Goal: Task Accomplishment & Management: Use online tool/utility

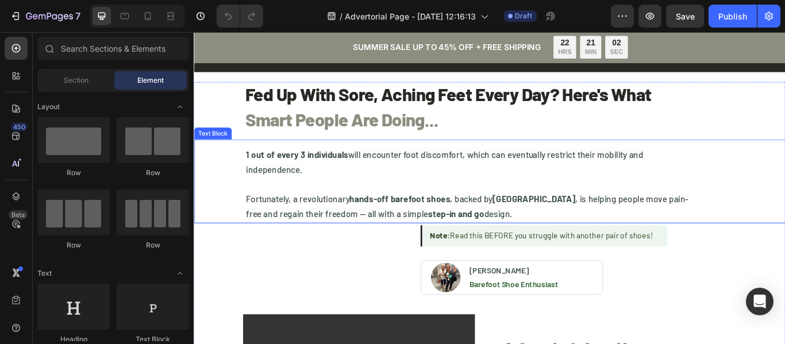
scroll to position [115, 0]
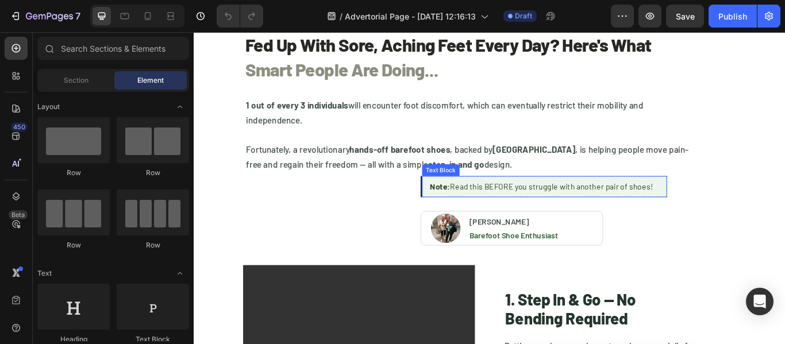
click at [472, 195] on div "Text Block" at bounding box center [481, 193] width 39 height 10
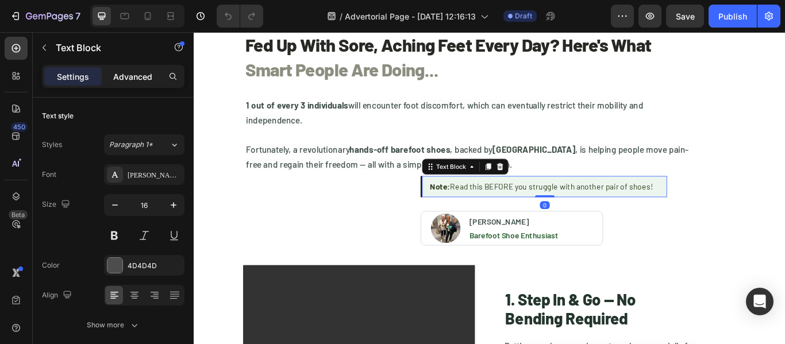
click at [124, 78] on p "Advanced" at bounding box center [132, 77] width 39 height 12
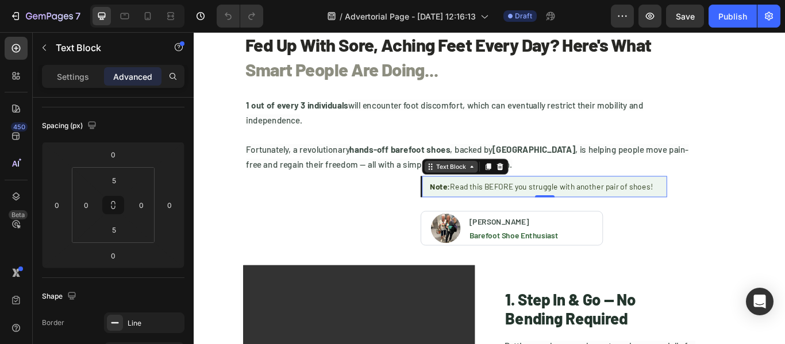
click at [490, 187] on div "Text Block" at bounding box center [493, 189] width 39 height 10
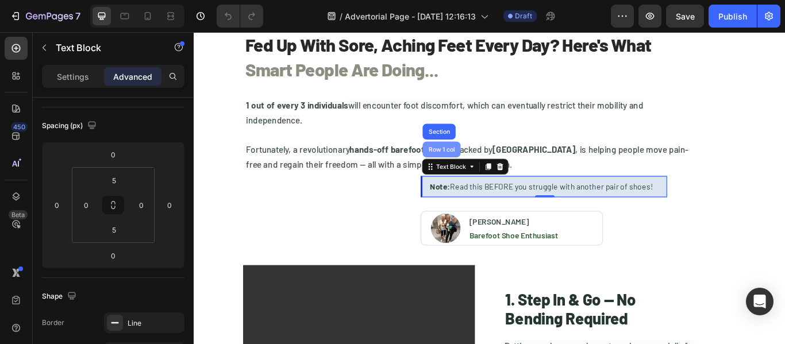
click at [485, 167] on div "Row 1 col" at bounding box center [482, 169] width 35 height 7
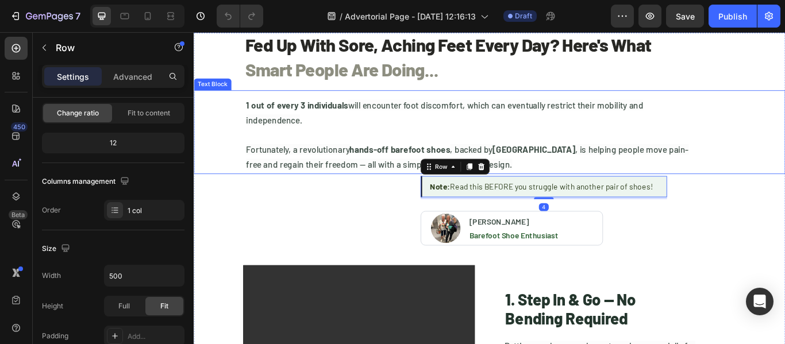
scroll to position [0, 0]
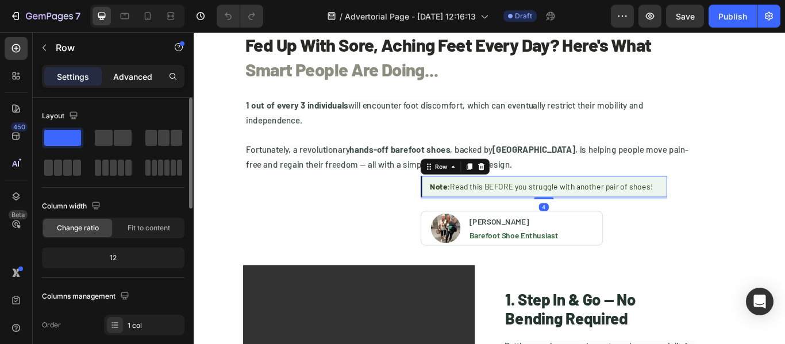
click at [146, 79] on p "Advanced" at bounding box center [132, 77] width 39 height 12
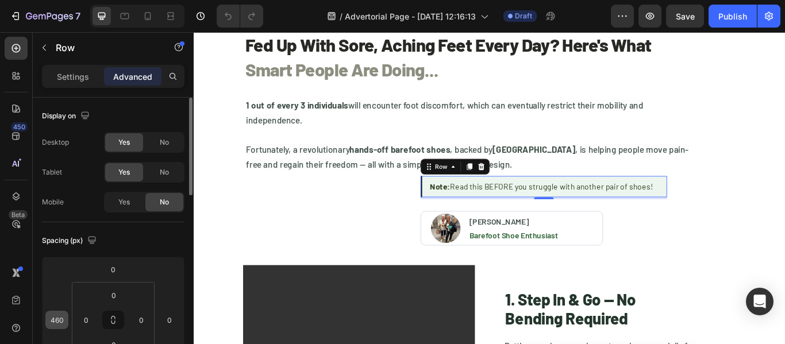
scroll to position [115, 0]
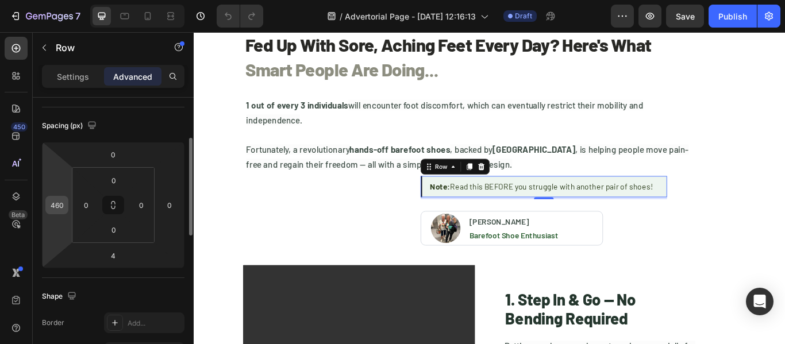
click at [65, 204] on input "460" at bounding box center [56, 205] width 17 height 17
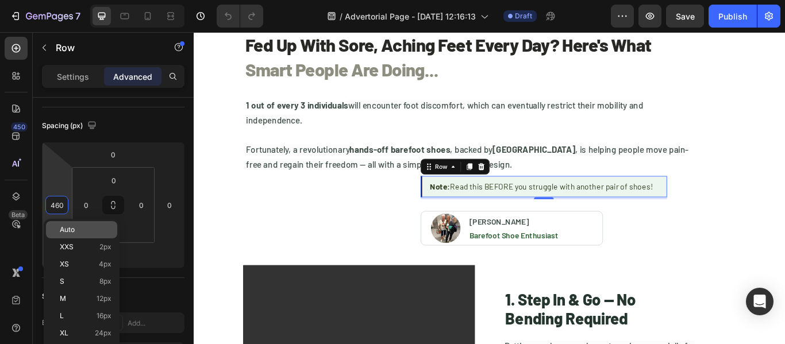
click at [73, 230] on span "Auto" at bounding box center [67, 230] width 15 height 8
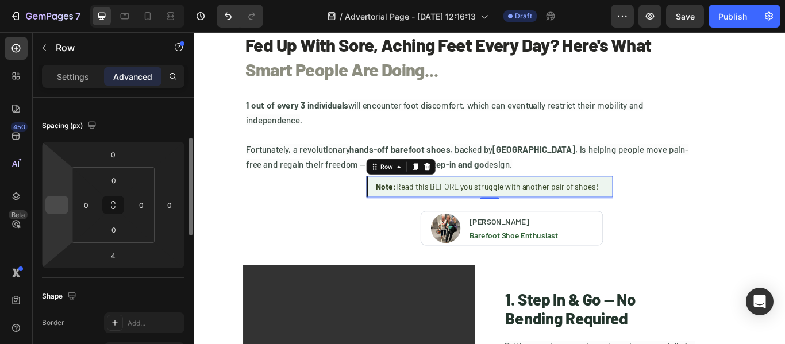
click at [59, 205] on input "number" at bounding box center [56, 205] width 17 height 17
type input "0"
click at [93, 207] on input "0" at bounding box center [86, 205] width 17 height 17
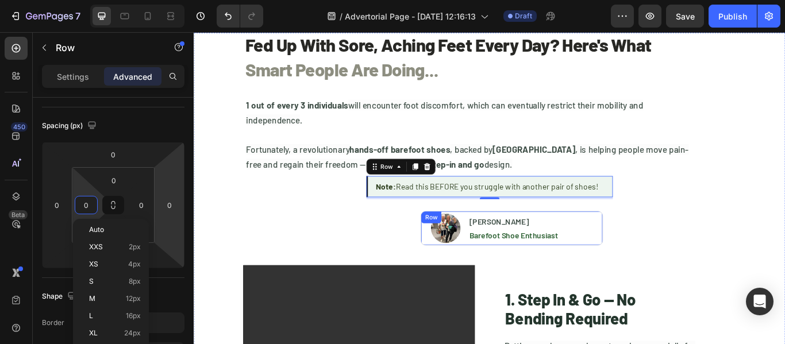
click at [458, 257] on div "Image [PERSON_NAME] Heading Barefoot Shoe Enthusiast Text Block Row" at bounding box center [564, 261] width 213 height 40
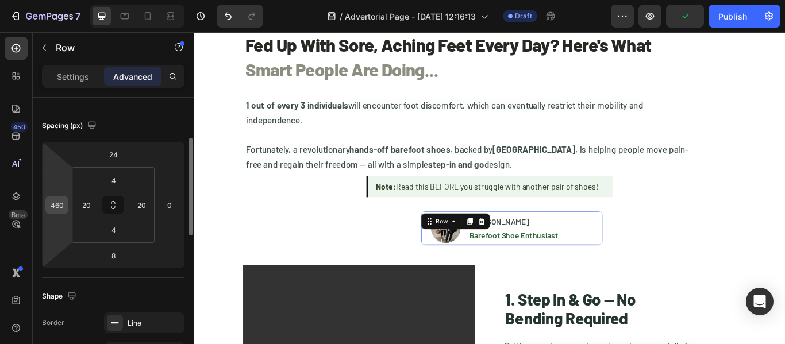
click at [63, 206] on input "460" at bounding box center [56, 205] width 17 height 17
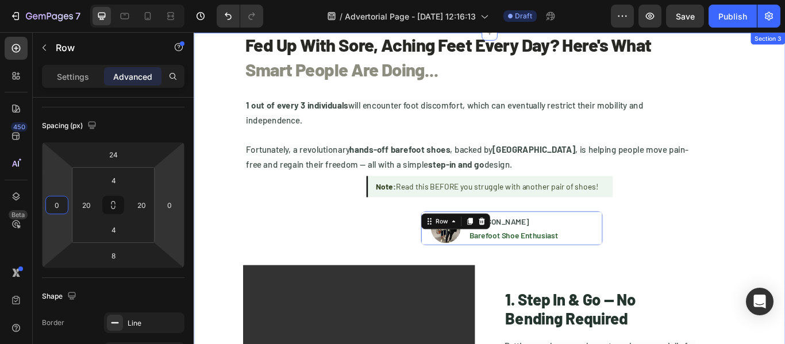
type input "0"
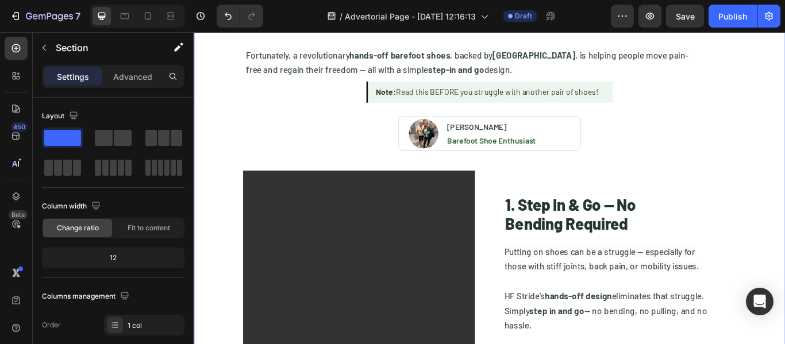
scroll to position [230, 0]
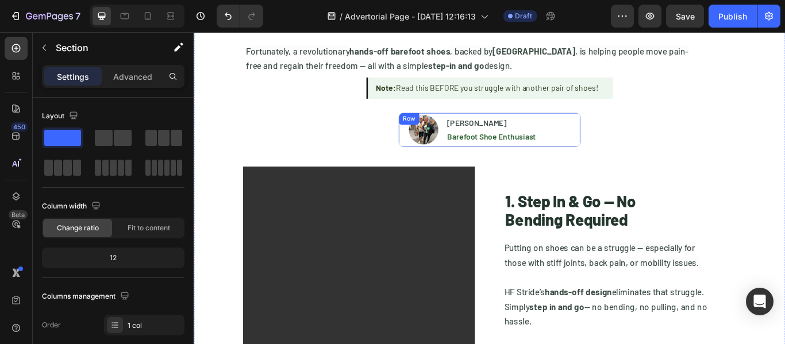
click at [435, 132] on div "Row" at bounding box center [444, 133] width 19 height 10
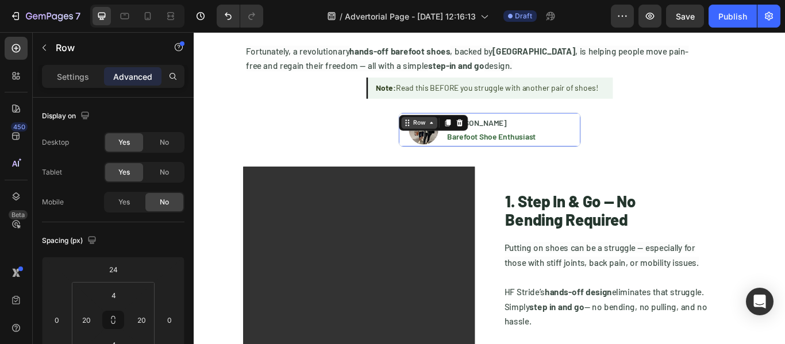
click at [449, 136] on div "Row" at bounding box center [456, 138] width 19 height 10
click at [449, 142] on div "Row" at bounding box center [456, 138] width 19 height 10
click at [81, 75] on p "Settings" at bounding box center [73, 77] width 32 height 12
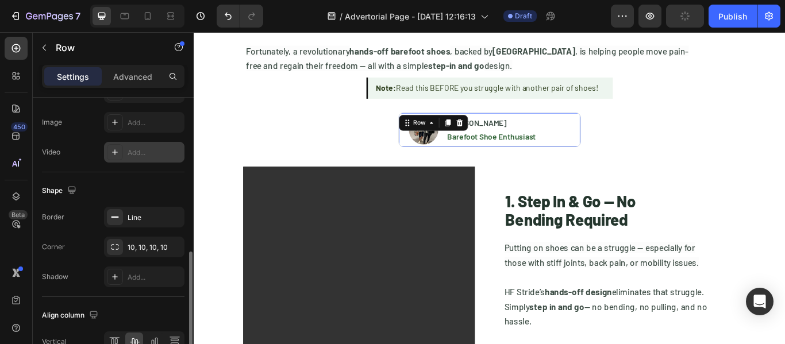
scroll to position [553, 0]
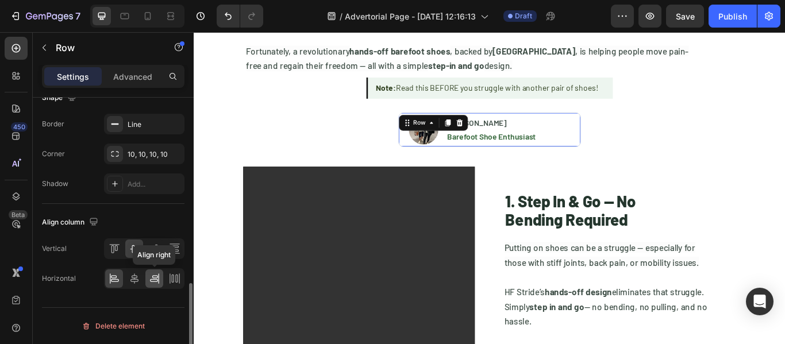
click at [156, 275] on icon at bounding box center [154, 278] width 11 height 11
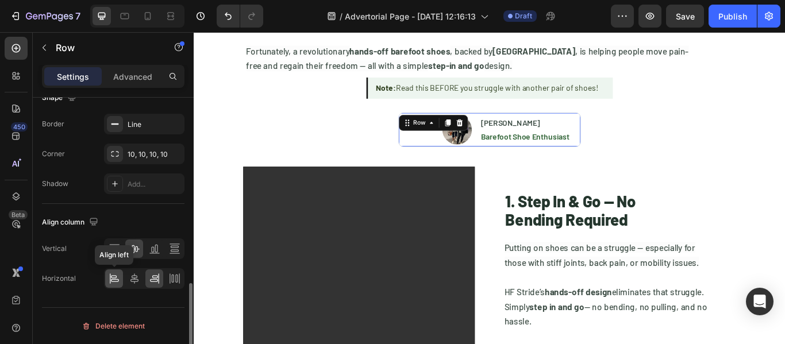
click at [113, 280] on icon at bounding box center [114, 278] width 11 height 11
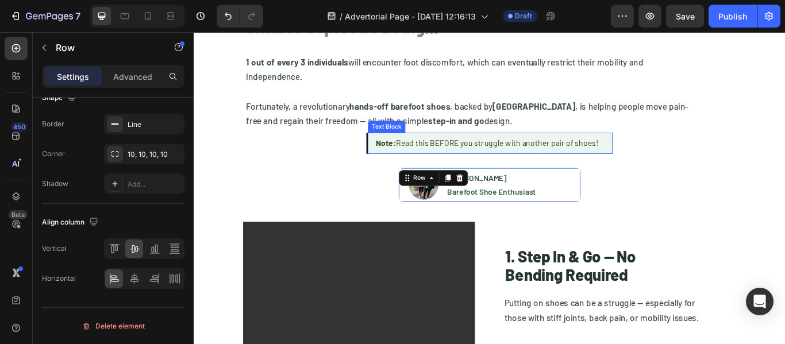
scroll to position [115, 0]
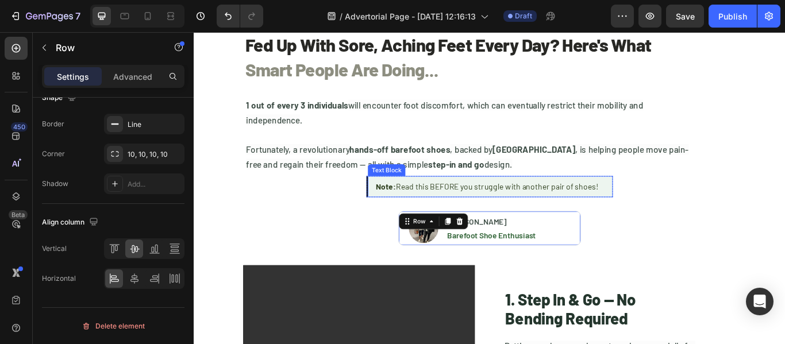
click at [397, 204] on div "Note: Read this BEFORE you struggle with another pair of shoes!" at bounding box center [540, 212] width 286 height 19
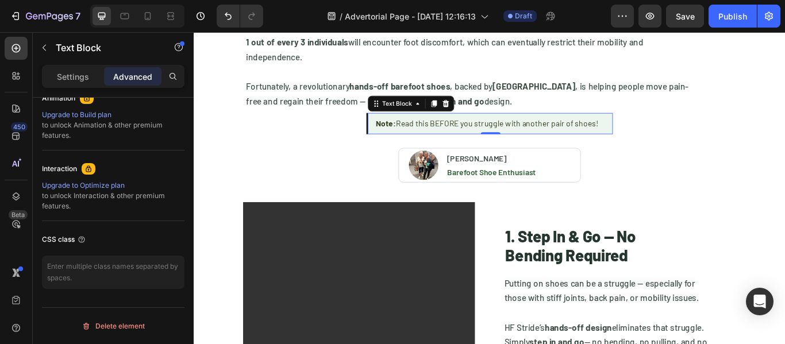
scroll to position [230, 0]
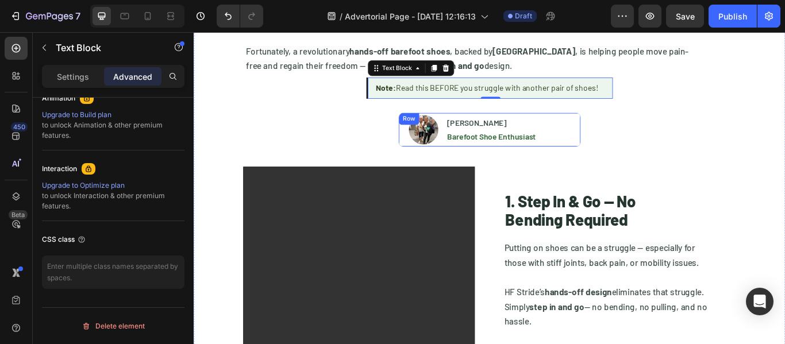
click at [438, 162] on div "Image [PERSON_NAME] Heading Barefoot Shoe Enthusiast Text Block Row" at bounding box center [538, 146] width 213 height 40
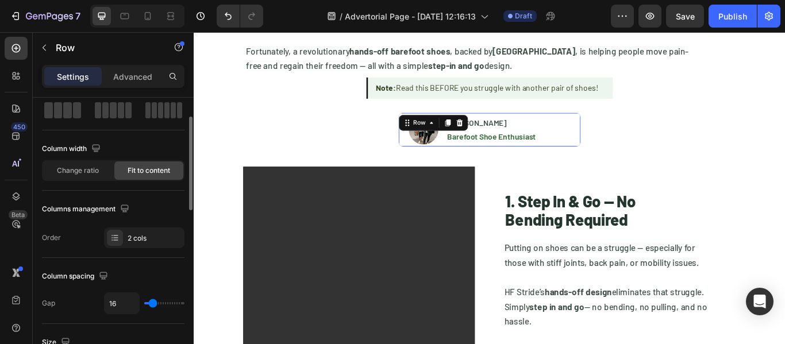
scroll to position [172, 0]
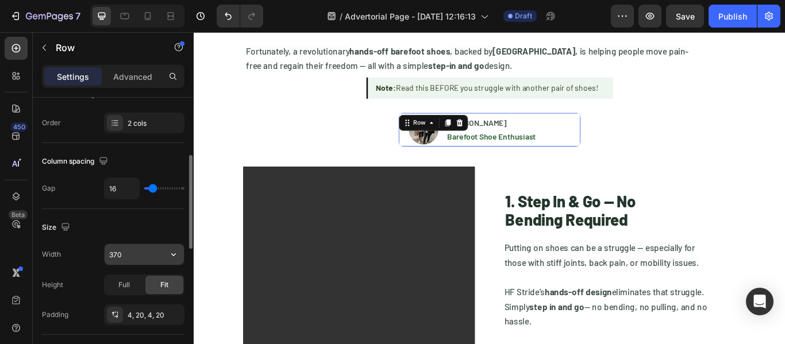
click at [144, 257] on input "370" at bounding box center [144, 254] width 79 height 21
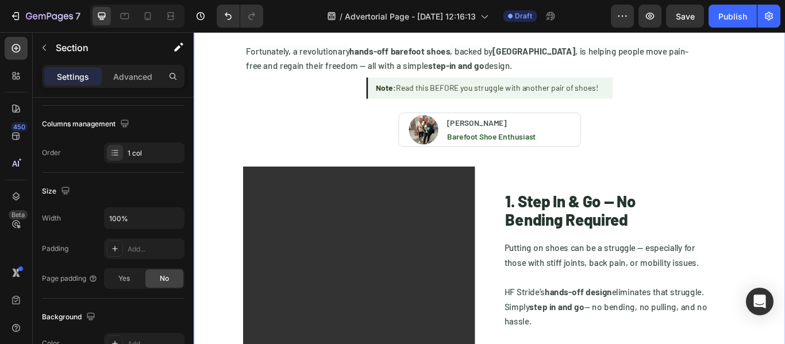
scroll to position [0, 0]
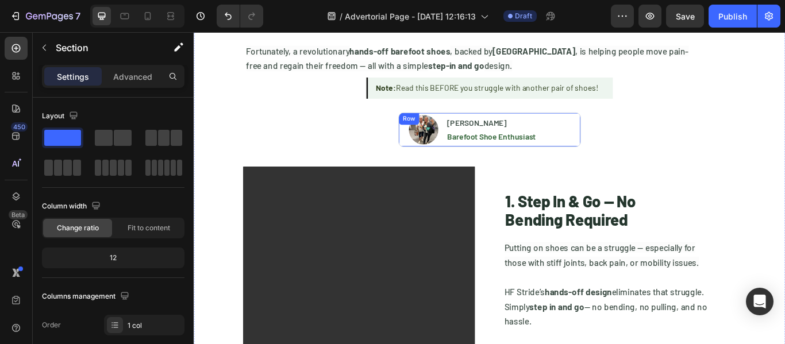
click at [432, 127] on div "Image [PERSON_NAME] Heading Barefoot Shoe Enthusiast Text Block Row" at bounding box center [538, 146] width 213 height 40
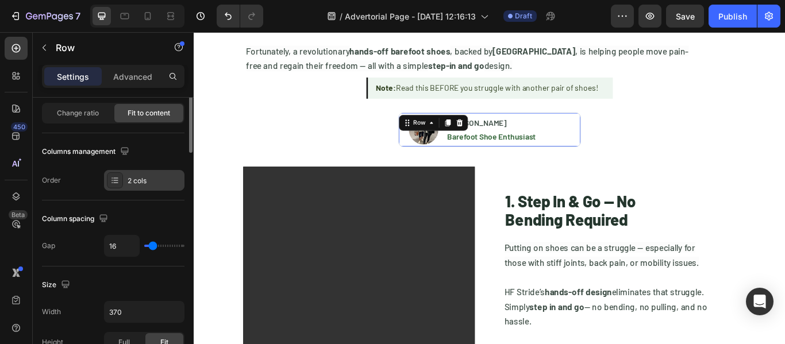
scroll to position [172, 0]
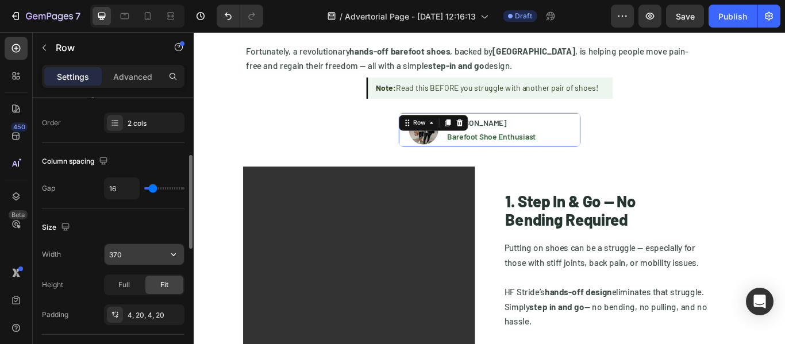
click at [145, 255] on input "370" at bounding box center [144, 254] width 79 height 21
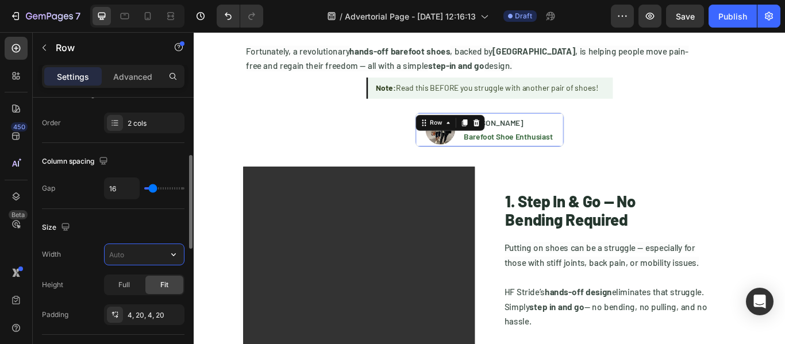
click at [156, 248] on input "text" at bounding box center [144, 254] width 79 height 21
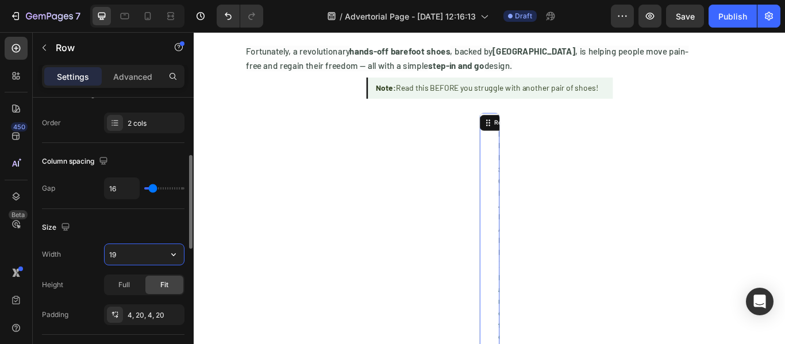
click at [151, 253] on input "19" at bounding box center [144, 254] width 79 height 21
type input "370"
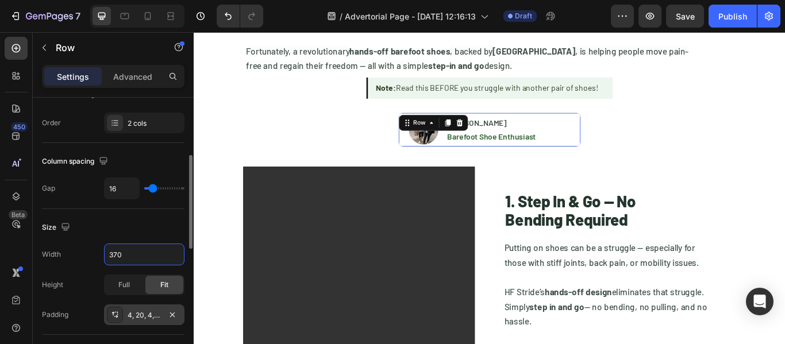
click at [141, 313] on div "4, 20, 4, 20" at bounding box center [144, 315] width 33 height 10
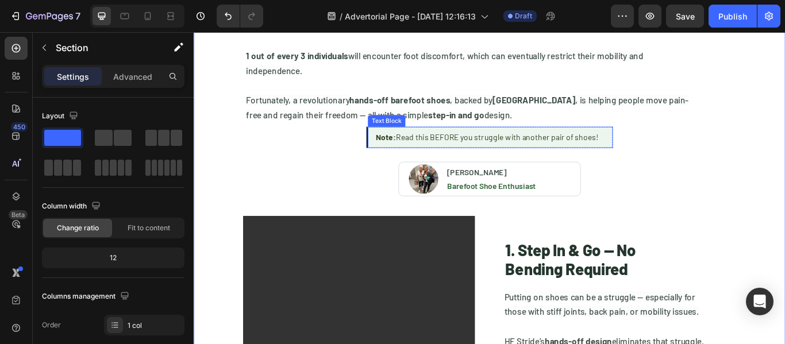
click at [405, 135] on div "Text Block" at bounding box center [418, 135] width 39 height 10
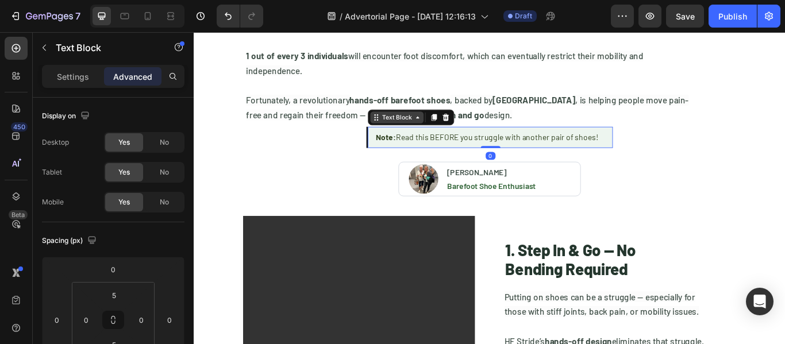
click at [416, 130] on div "Text Block" at bounding box center [430, 131] width 39 height 10
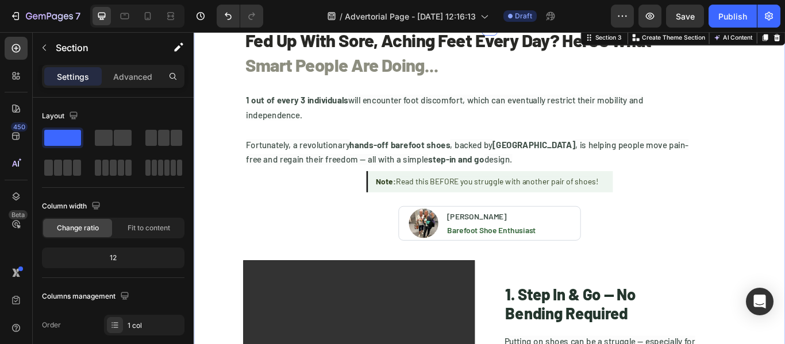
scroll to position [57, 0]
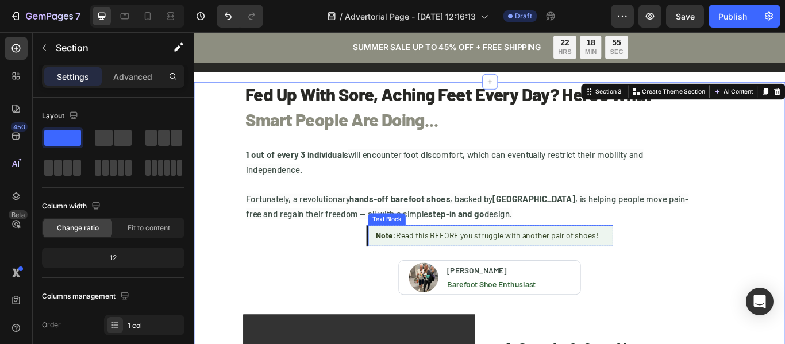
click at [675, 271] on div "Note: Read this BEFORE you struggle with another pair of shoes!" at bounding box center [540, 269] width 286 height 19
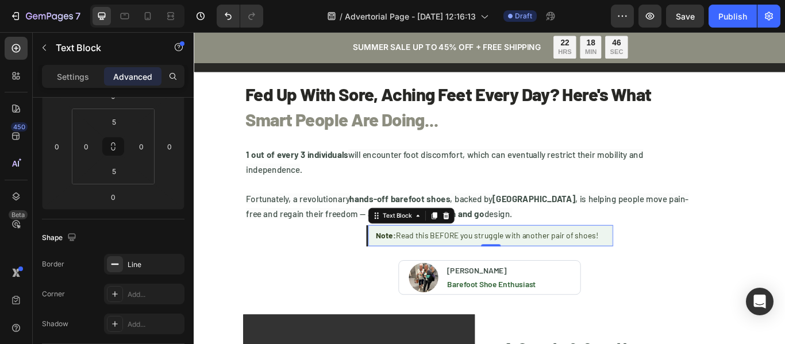
scroll to position [0, 0]
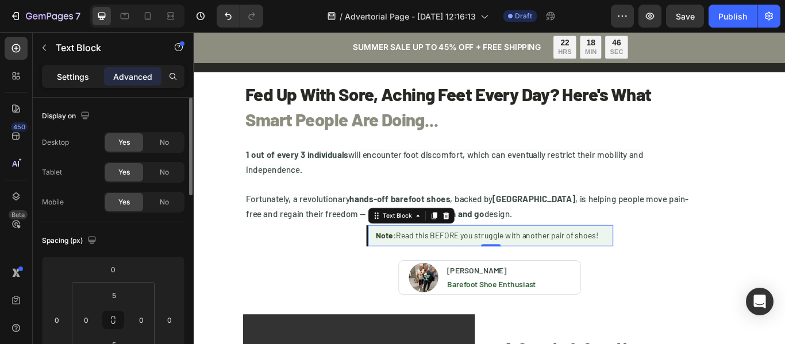
click at [72, 72] on p "Settings" at bounding box center [73, 77] width 32 height 12
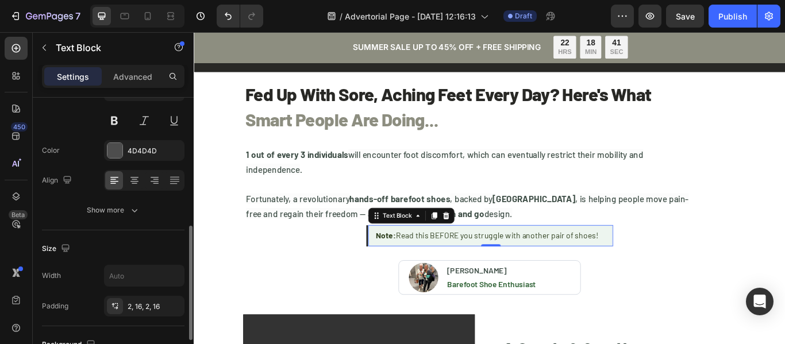
scroll to position [172, 0]
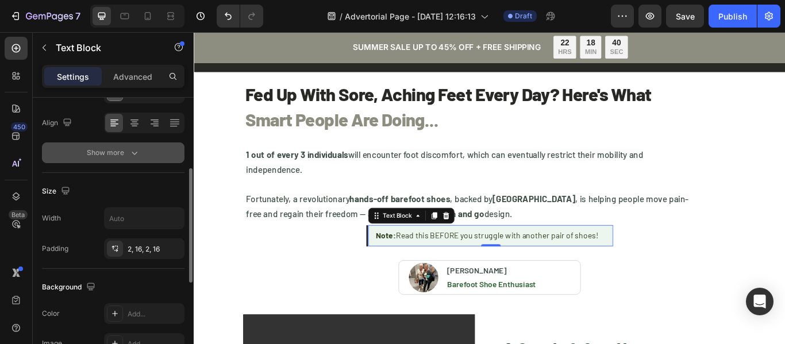
click at [105, 145] on button "Show more" at bounding box center [113, 153] width 143 height 21
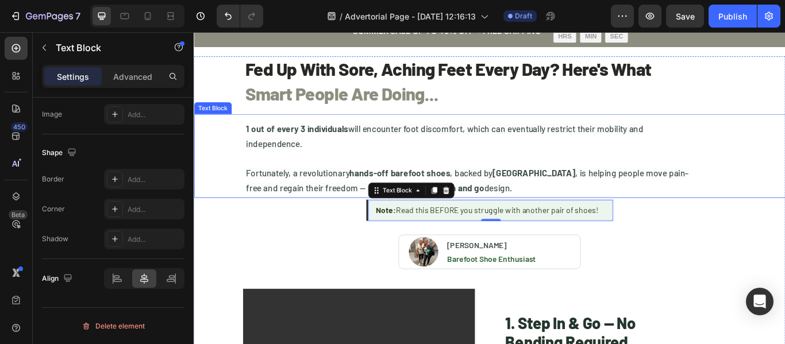
scroll to position [57, 0]
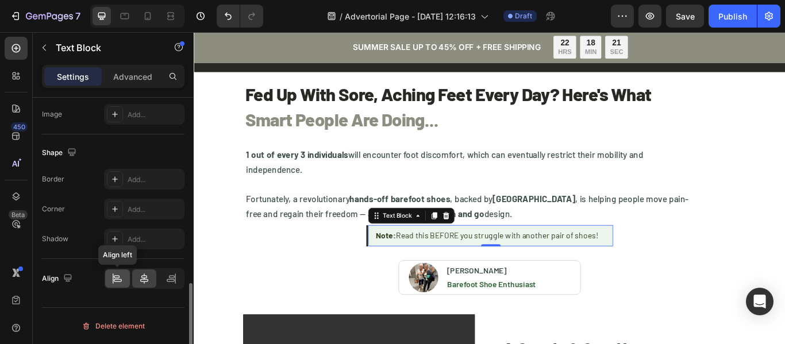
click at [116, 279] on icon at bounding box center [118, 280] width 8 height 3
click at [145, 276] on icon at bounding box center [144, 279] width 8 height 10
click at [172, 276] on icon at bounding box center [172, 276] width 6 height 3
click at [148, 278] on icon at bounding box center [143, 278] width 11 height 11
click at [120, 279] on icon at bounding box center [118, 280] width 8 height 3
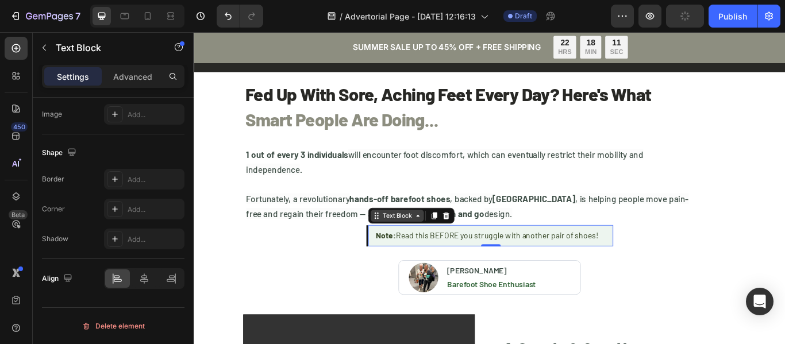
click at [421, 246] on div "Text Block" at bounding box center [430, 246] width 39 height 10
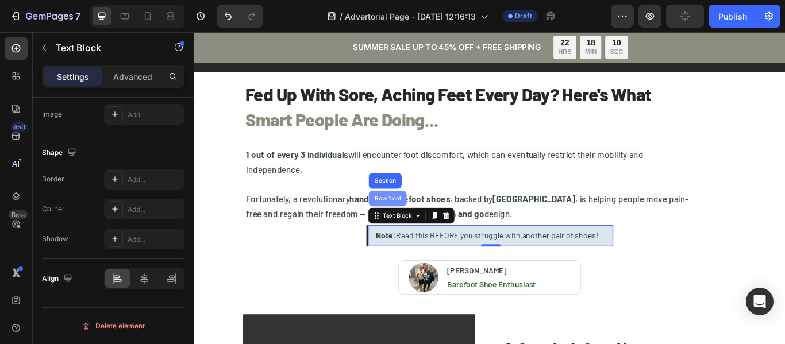
click at [421, 224] on div "Row 1 col" at bounding box center [419, 226] width 35 height 7
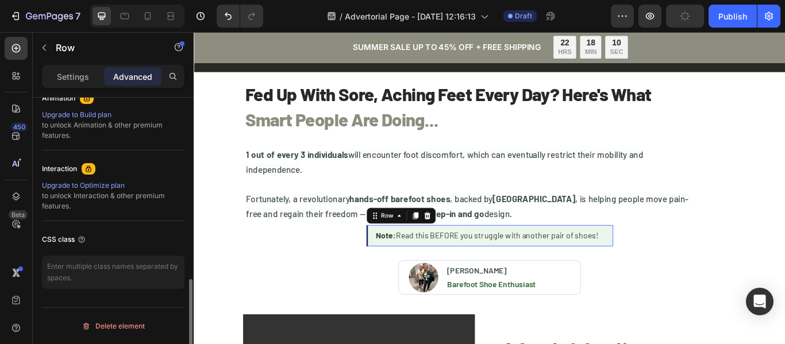
scroll to position [0, 0]
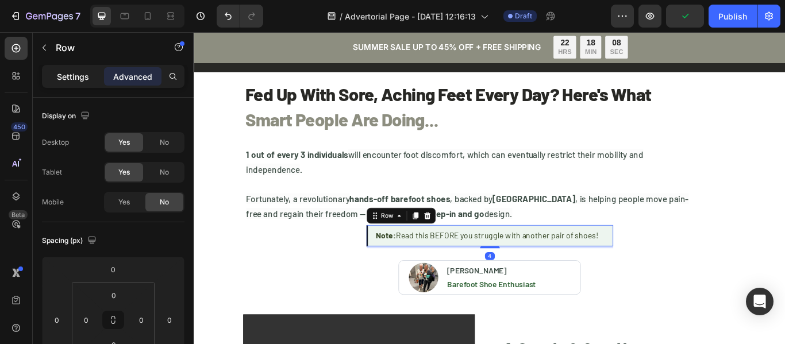
click at [66, 77] on p "Settings" at bounding box center [73, 77] width 32 height 12
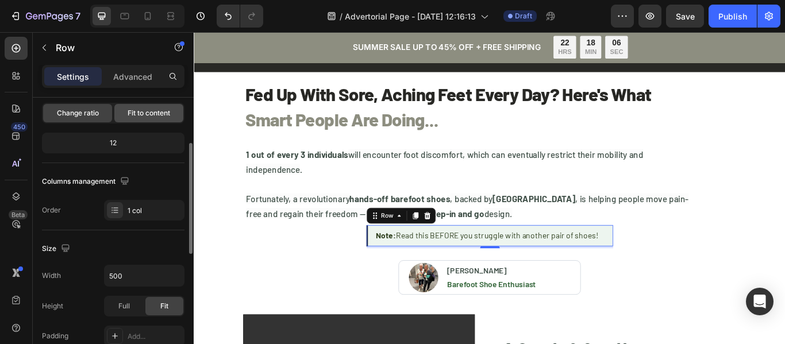
scroll to position [172, 0]
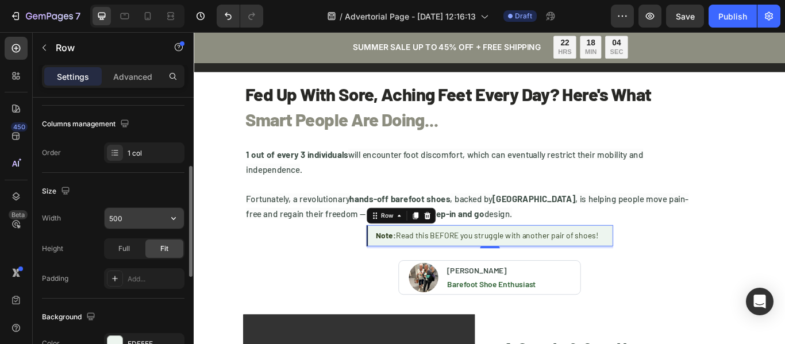
click at [135, 214] on input "500" at bounding box center [144, 218] width 79 height 21
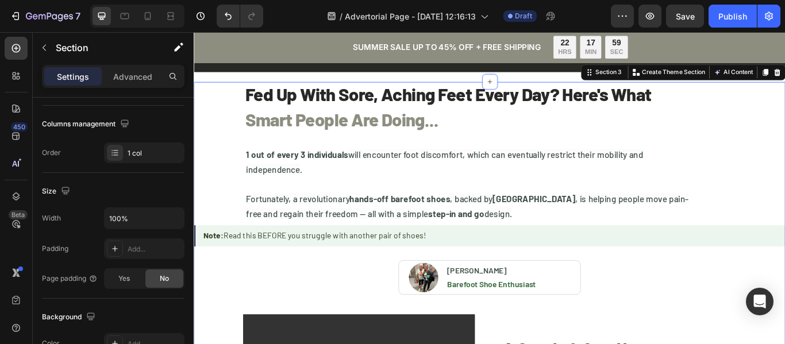
scroll to position [0, 0]
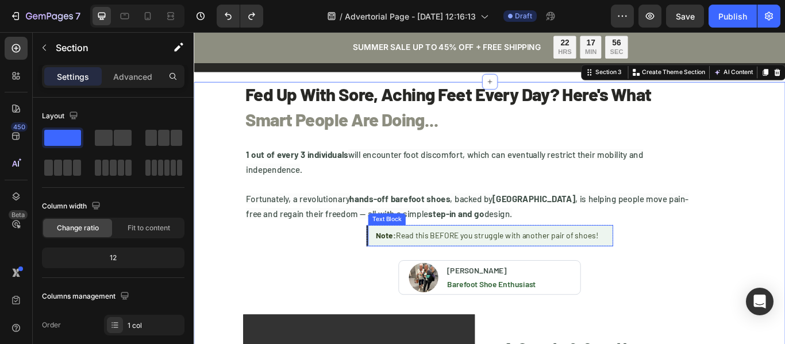
click at [411, 271] on strong "Note:" at bounding box center [418, 269] width 24 height 11
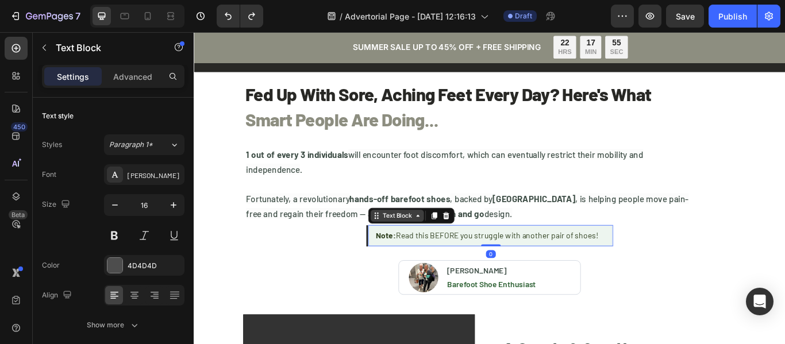
click at [412, 244] on div "Text Block" at bounding box center [430, 246] width 39 height 10
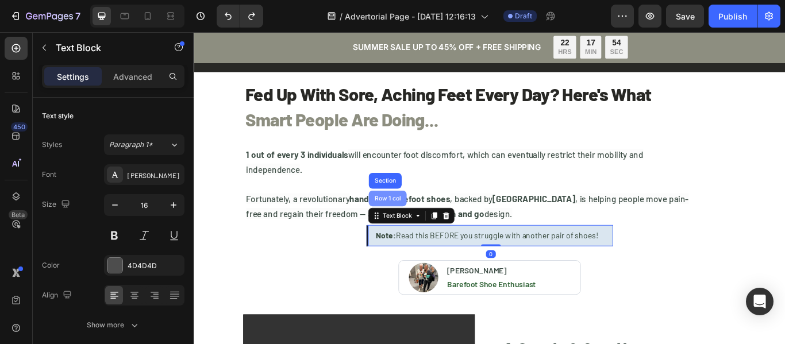
click at [411, 226] on div "Row 1 col" at bounding box center [419, 226] width 35 height 7
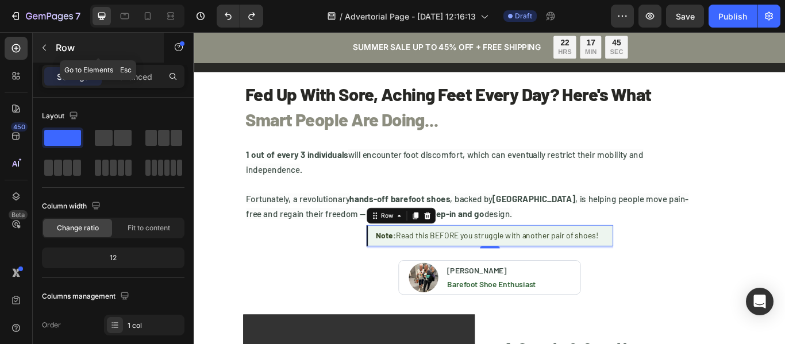
click at [133, 61] on div "Row" at bounding box center [98, 48] width 131 height 30
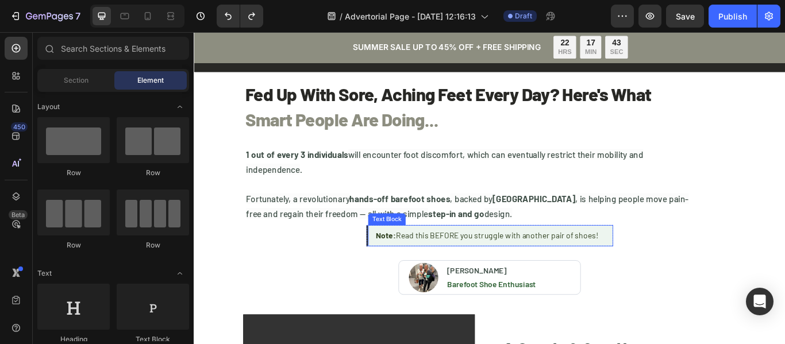
click at [397, 267] on div "Note: Read this BEFORE you struggle with another pair of shoes!" at bounding box center [540, 269] width 286 height 19
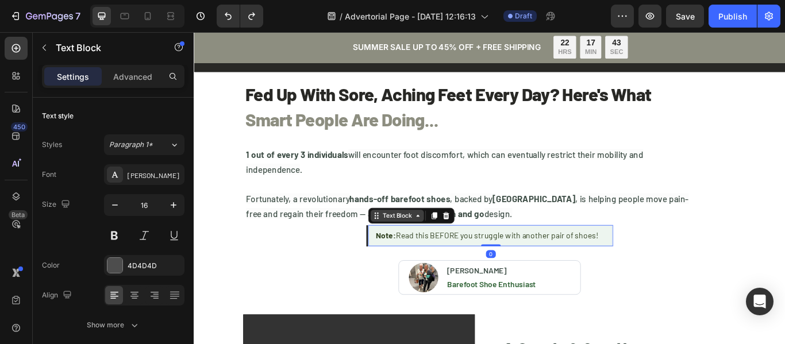
click at [413, 248] on div "Text Block" at bounding box center [430, 246] width 39 height 10
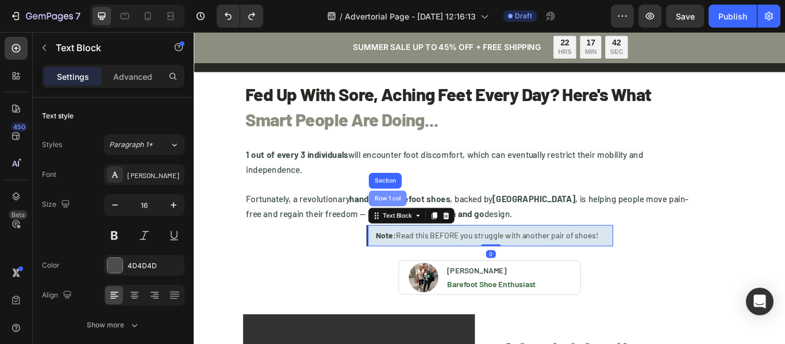
click at [416, 228] on div "Row 1 col" at bounding box center [419, 226] width 35 height 7
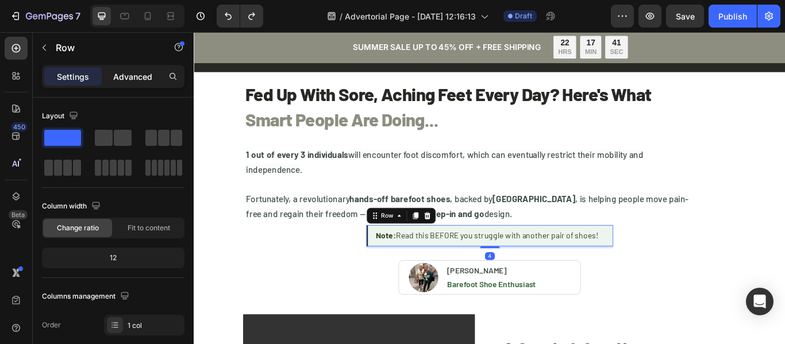
click at [137, 75] on p "Advanced" at bounding box center [132, 77] width 39 height 12
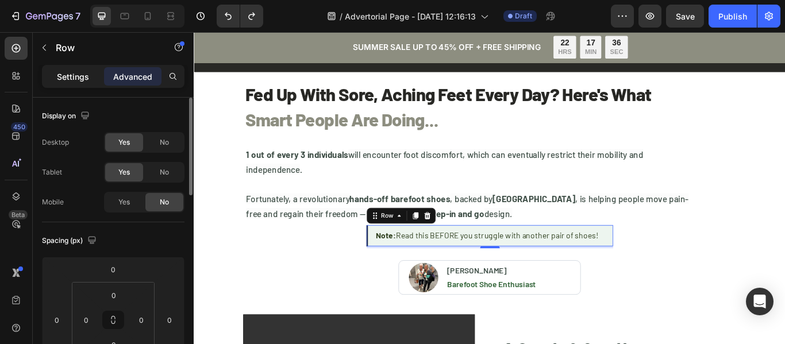
click at [70, 70] on div "Settings" at bounding box center [72, 76] width 57 height 18
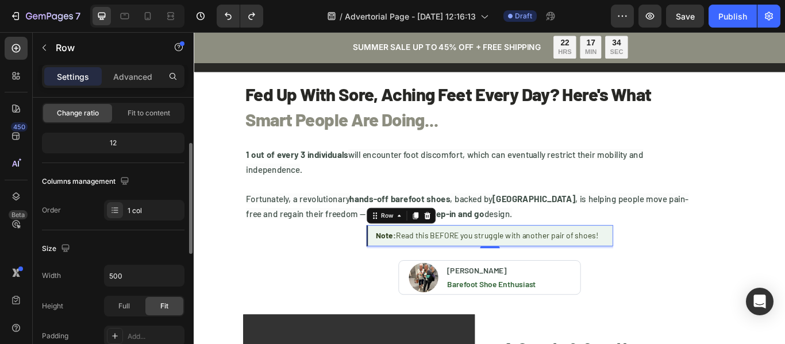
scroll to position [172, 0]
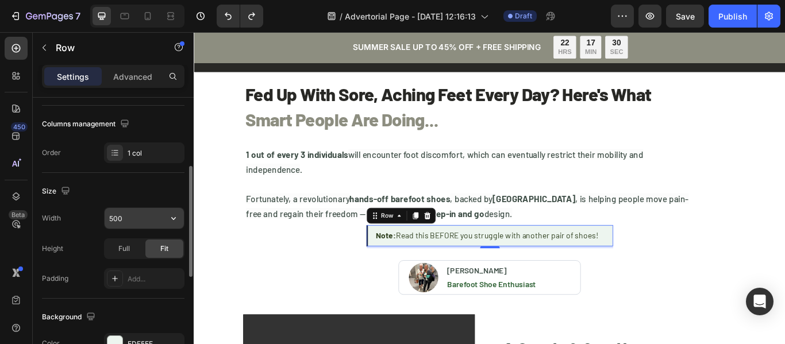
click at [148, 221] on input "500" at bounding box center [144, 218] width 79 height 21
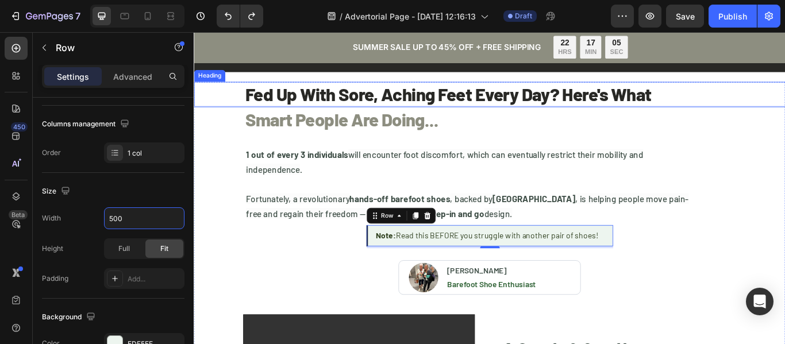
click at [252, 107] on h1 "Fed Up With Sore, Aching Feet Every Day? Here's What" at bounding box center [538, 104] width 572 height 29
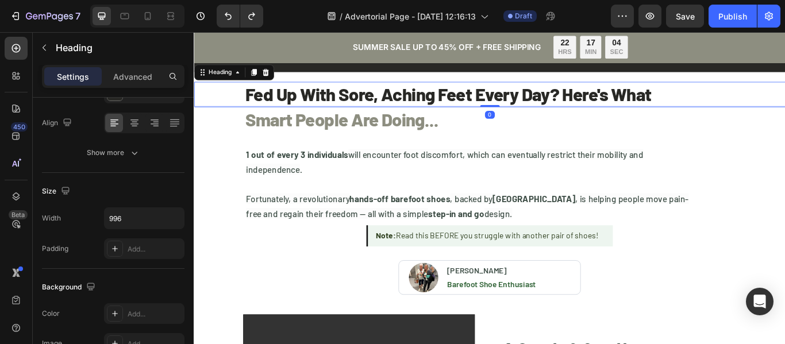
scroll to position [0, 0]
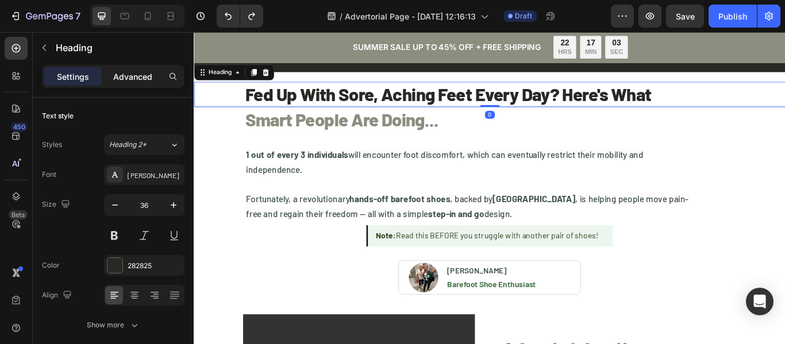
click at [130, 79] on p "Advanced" at bounding box center [132, 77] width 39 height 12
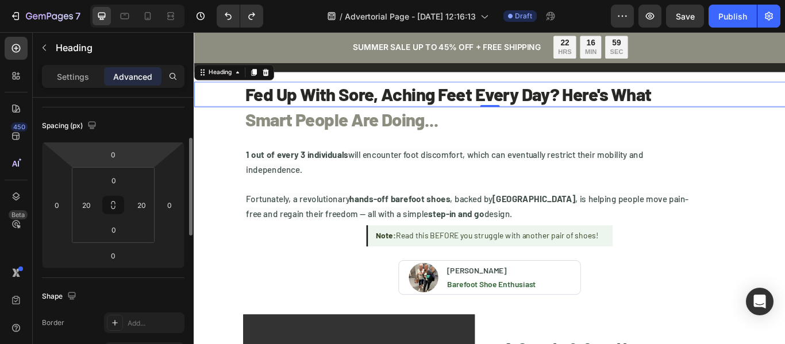
scroll to position [57, 0]
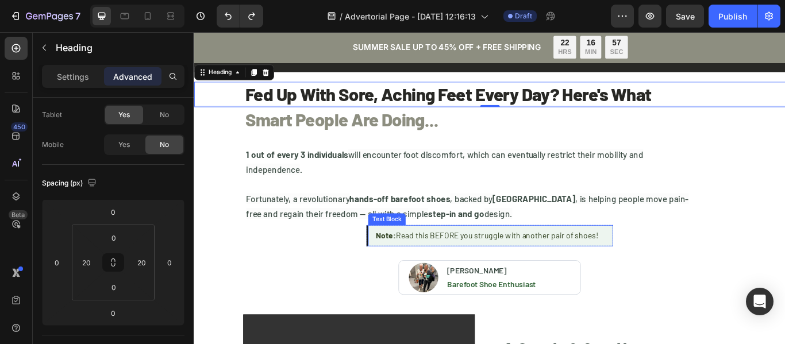
click at [395, 270] on div "Note: Read this BEFORE you struggle with another pair of shoes! Text Block" at bounding box center [538, 269] width 287 height 25
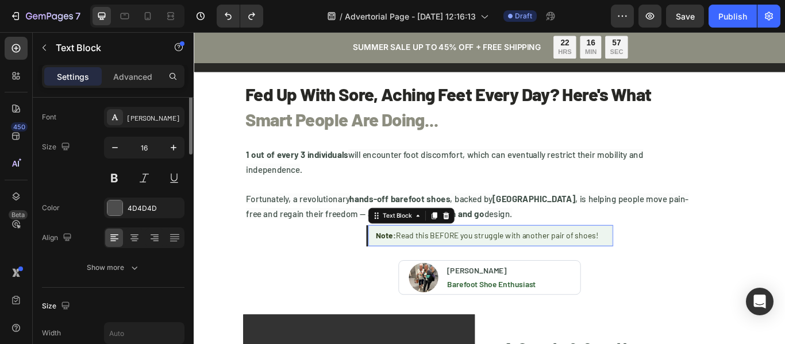
scroll to position [0, 0]
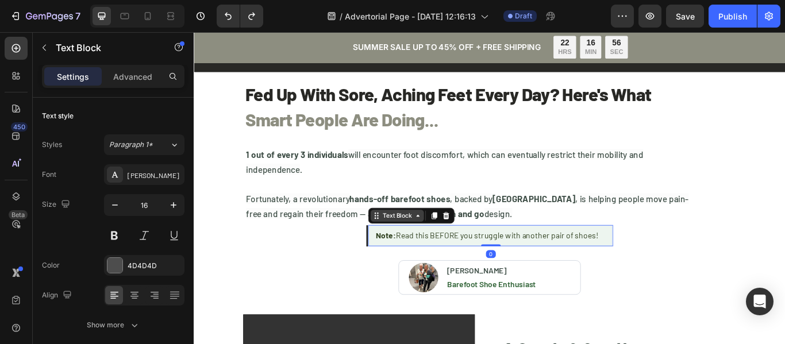
click at [427, 245] on div "Text Block" at bounding box center [430, 246] width 39 height 10
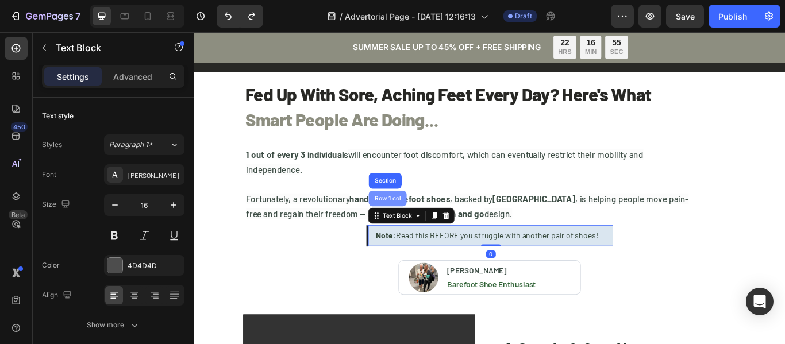
click at [412, 225] on div "Row 1 col" at bounding box center [419, 226] width 35 height 7
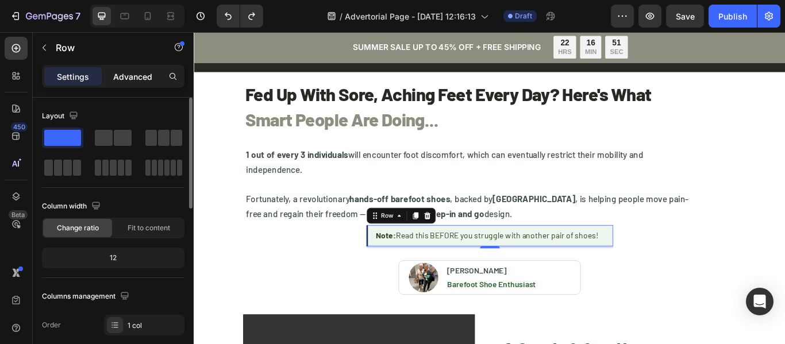
click at [134, 80] on p "Advanced" at bounding box center [132, 77] width 39 height 12
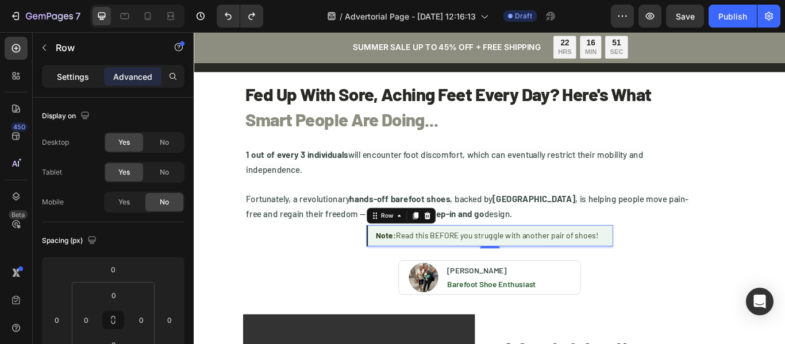
click at [71, 78] on p "Settings" at bounding box center [73, 77] width 32 height 12
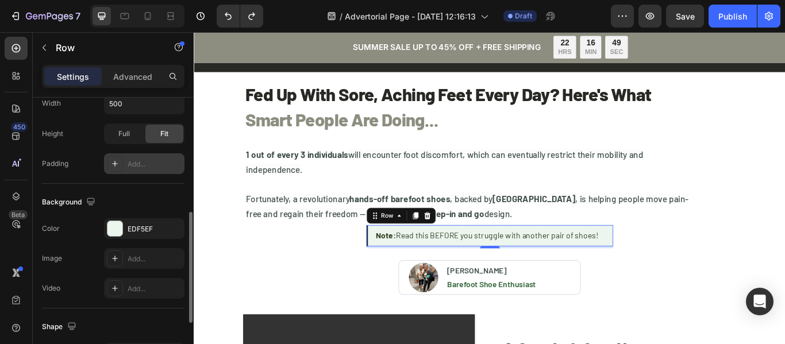
scroll to position [230, 0]
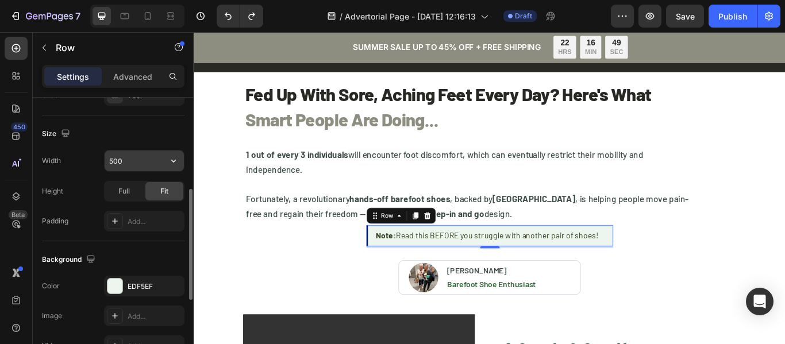
click at [136, 152] on input "500" at bounding box center [144, 161] width 79 height 21
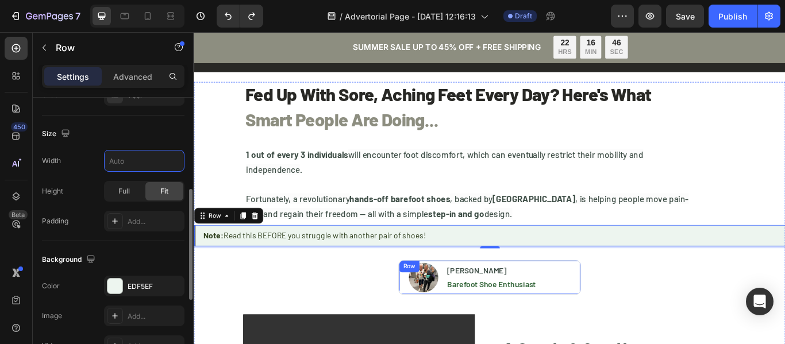
click at [433, 303] on div "Row" at bounding box center [445, 306] width 24 height 14
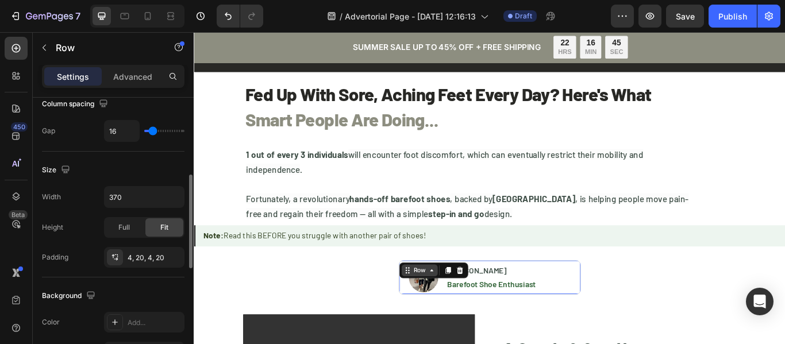
click at [451, 310] on div "Row" at bounding box center [456, 310] width 19 height 10
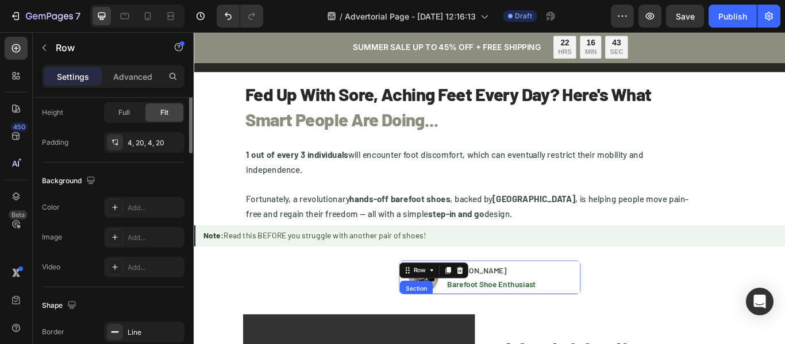
scroll to position [172, 0]
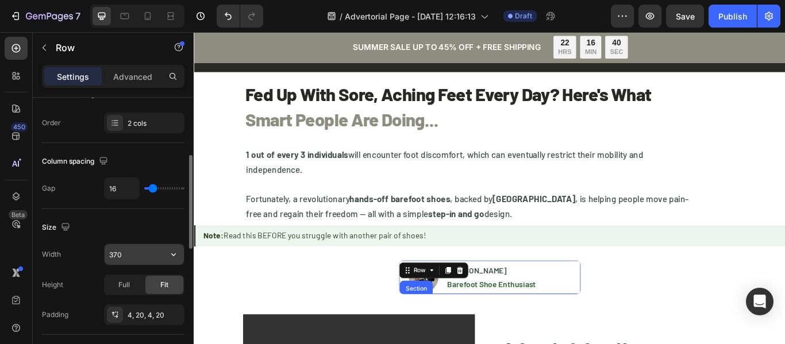
click at [138, 256] on input "370" at bounding box center [144, 254] width 79 height 21
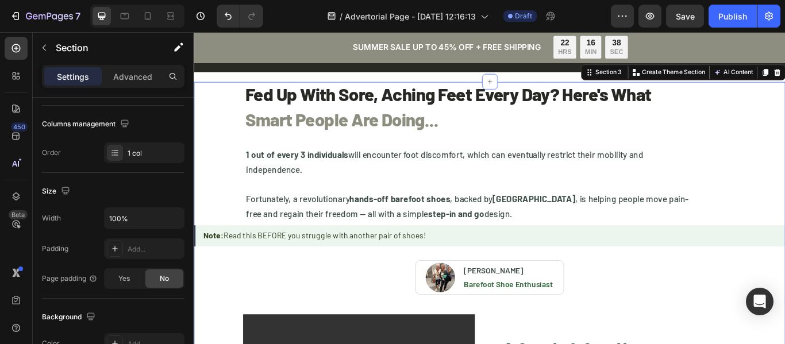
scroll to position [0, 0]
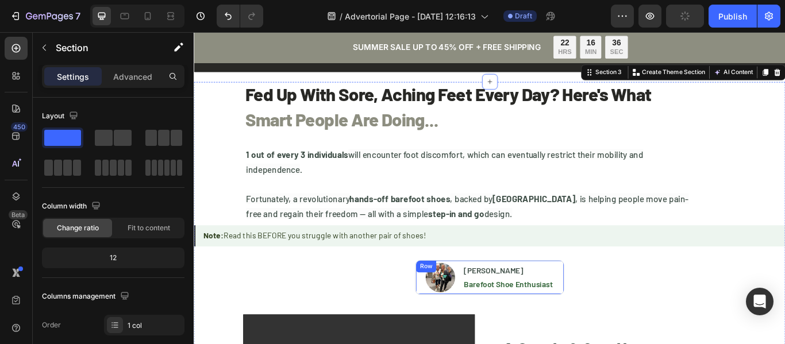
click at [459, 302] on div "Row" at bounding box center [464, 306] width 24 height 14
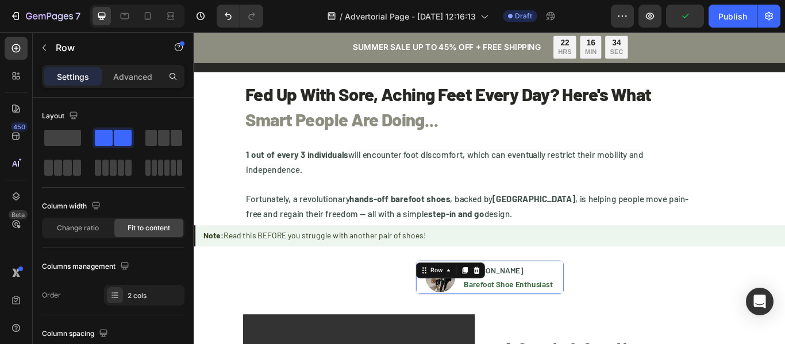
click at [458, 324] on div "Image [PERSON_NAME] Heading Barefoot Shoe Enthusiast Text Block Row 8" at bounding box center [539, 318] width 174 height 40
click at [474, 308] on div "Row" at bounding box center [476, 310] width 19 height 10
click at [131, 78] on p "Advanced" at bounding box center [132, 77] width 39 height 12
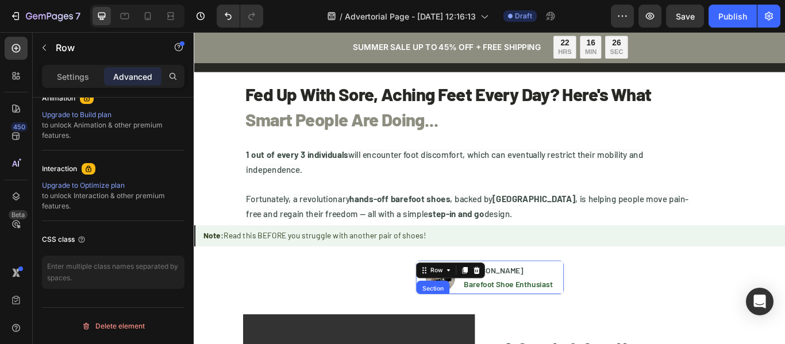
scroll to position [174, 0]
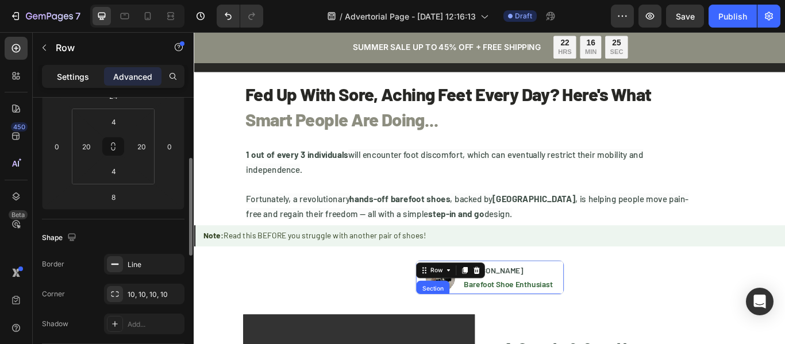
click at [72, 79] on p "Settings" at bounding box center [73, 77] width 32 height 12
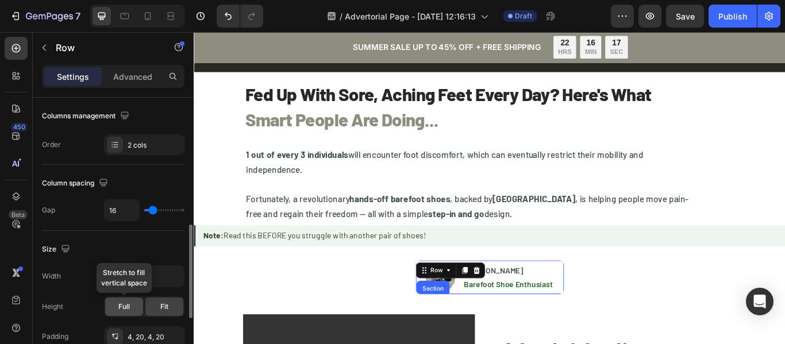
scroll to position [208, 0]
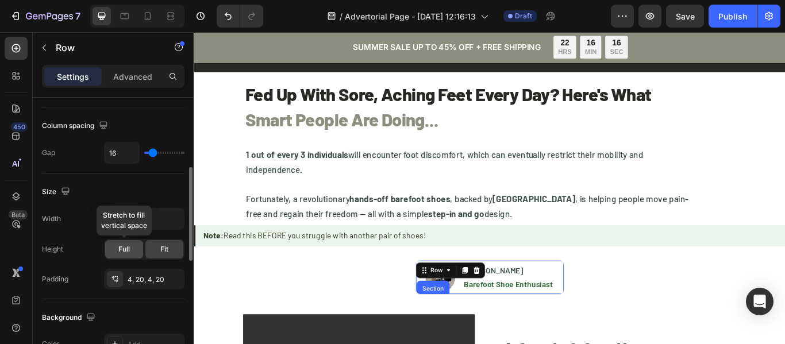
click at [128, 250] on span "Full" at bounding box center [123, 249] width 11 height 10
click at [167, 251] on span "Fit" at bounding box center [164, 249] width 8 height 10
click at [125, 220] on input "text" at bounding box center [144, 219] width 79 height 21
click at [176, 219] on icon "button" at bounding box center [173, 218] width 11 height 11
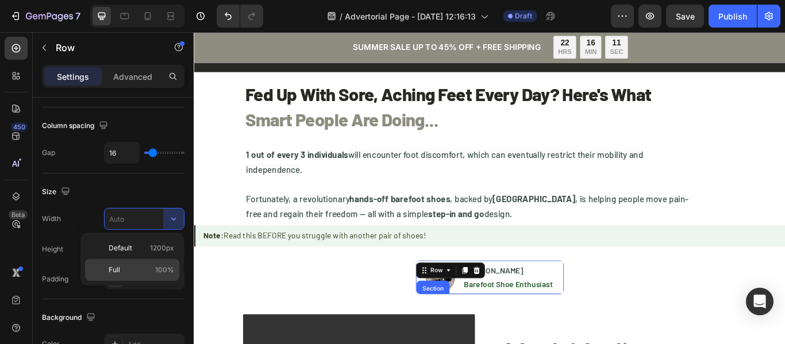
click at [134, 267] on p "Full 100%" at bounding box center [142, 270] width 66 height 10
type input "100%"
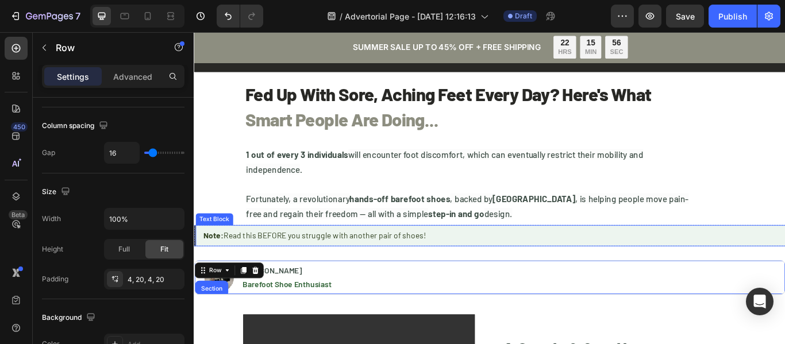
click at [226, 257] on div "Note: Read this BEFORE you struggle with another pair of shoes! Text Block" at bounding box center [539, 269] width 690 height 25
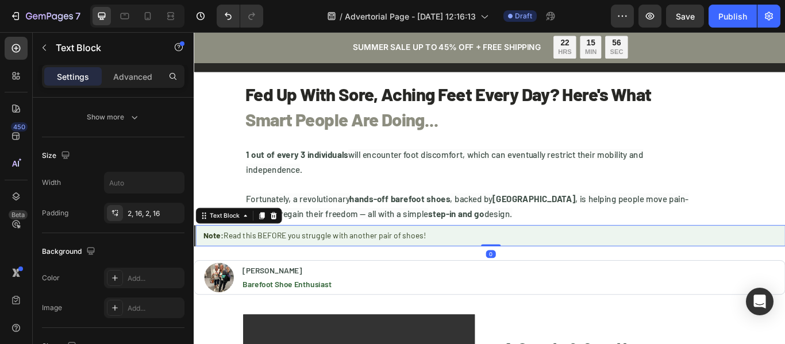
scroll to position [0, 0]
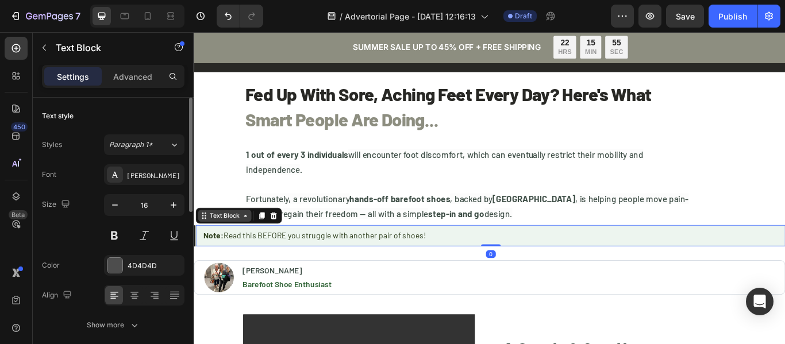
click at [228, 248] on div "Text Block" at bounding box center [229, 246] width 39 height 10
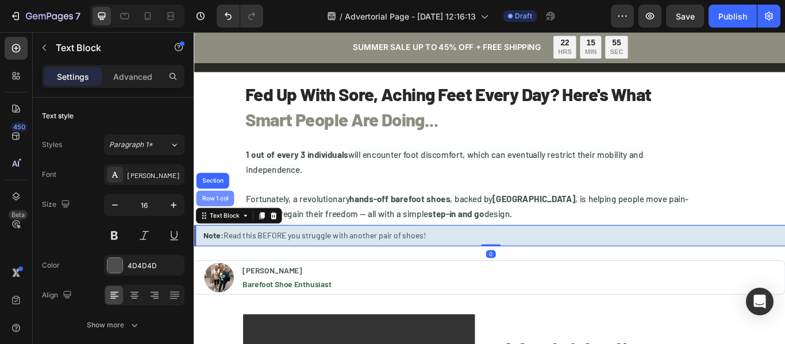
click at [228, 223] on div "Row 1 col" at bounding box center [218, 226] width 35 height 7
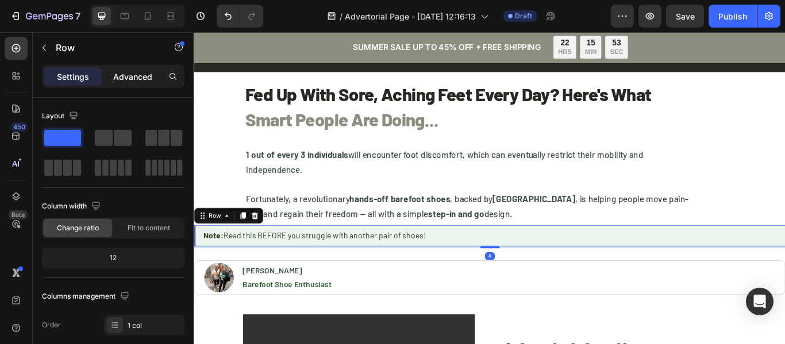
click at [132, 76] on p "Advanced" at bounding box center [132, 77] width 39 height 12
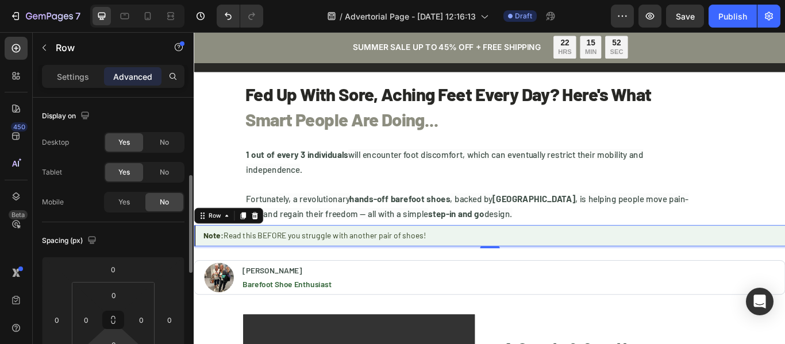
scroll to position [57, 0]
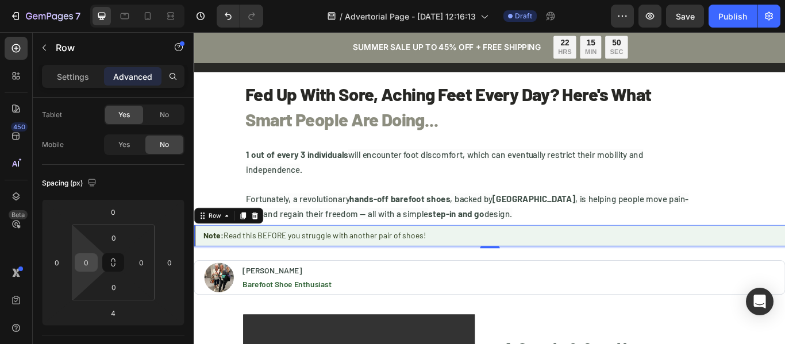
click at [87, 255] on input "0" at bounding box center [86, 262] width 17 height 17
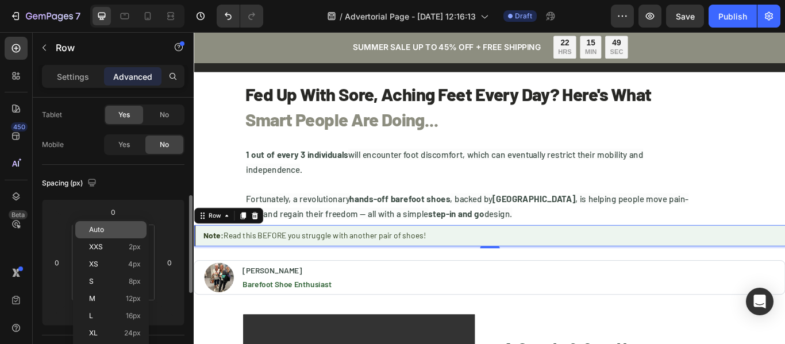
scroll to position [115, 0]
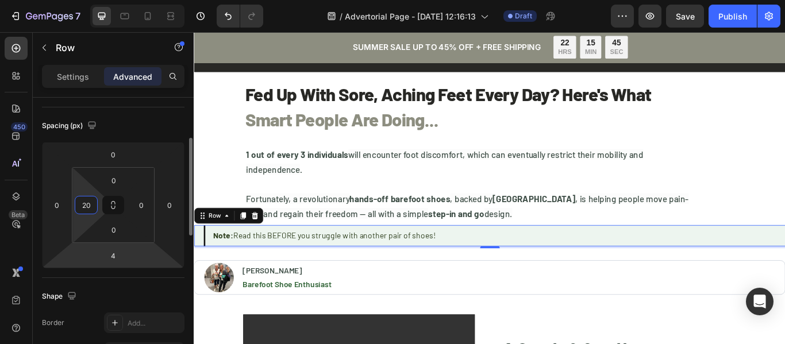
type input "20"
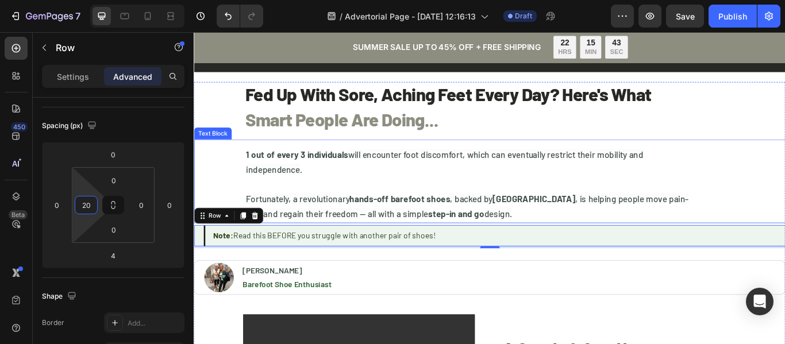
click at [538, 238] on span "design." at bounding box center [548, 243] width 33 height 13
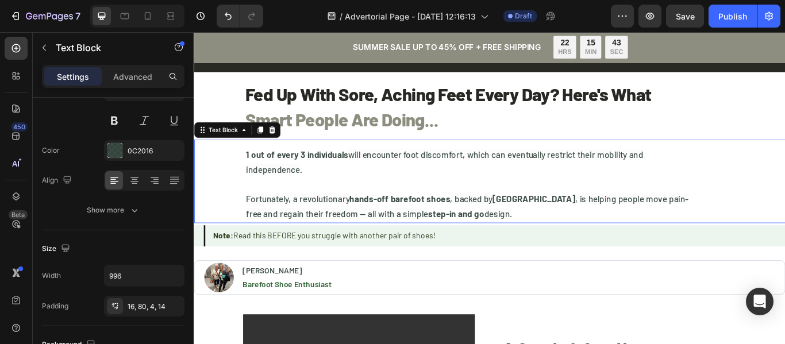
scroll to position [0, 0]
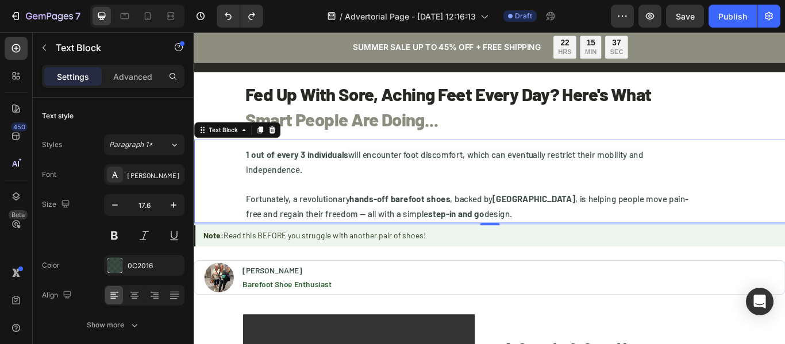
click at [247, 216] on div "1 out of every 3 individuals will encounter foot discomfort, which can eventual…" at bounding box center [533, 206] width 572 height 98
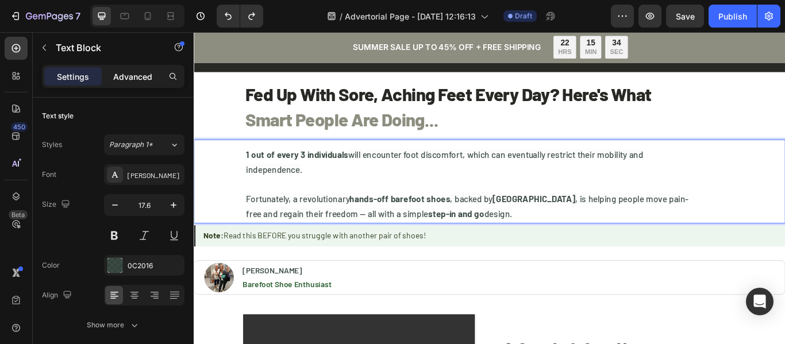
click at [125, 72] on p "Advanced" at bounding box center [132, 77] width 39 height 12
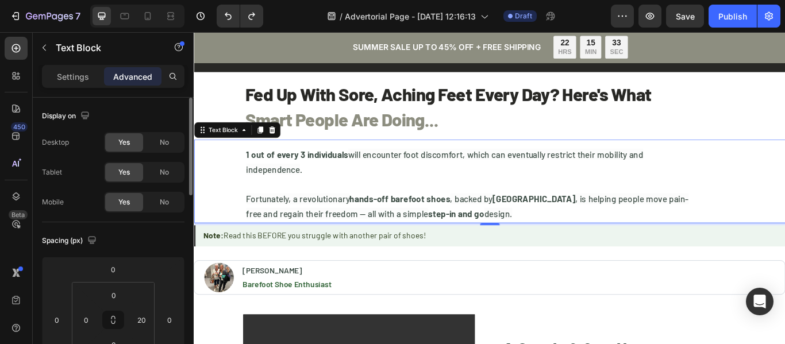
scroll to position [57, 0]
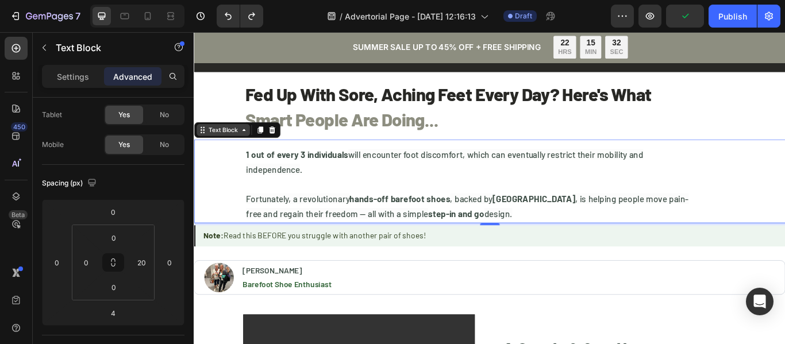
click at [226, 147] on div "Text Block" at bounding box center [227, 146] width 39 height 10
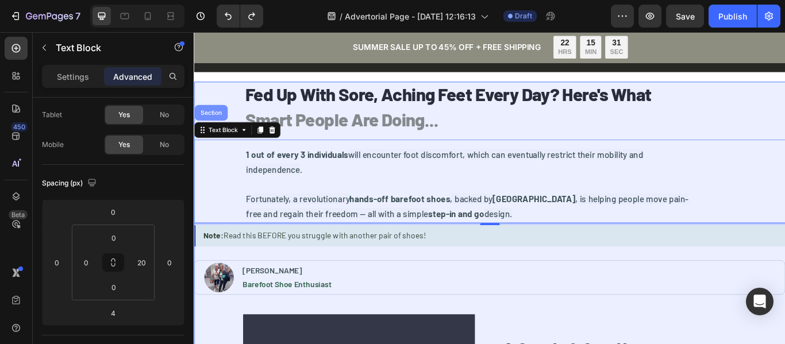
click at [216, 126] on div "Section" at bounding box center [213, 126] width 29 height 7
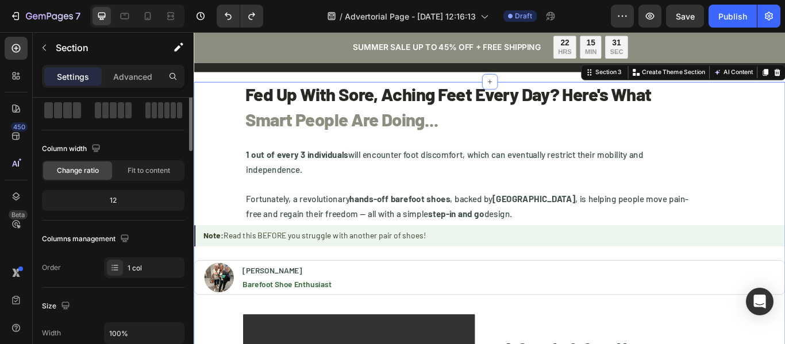
scroll to position [0, 0]
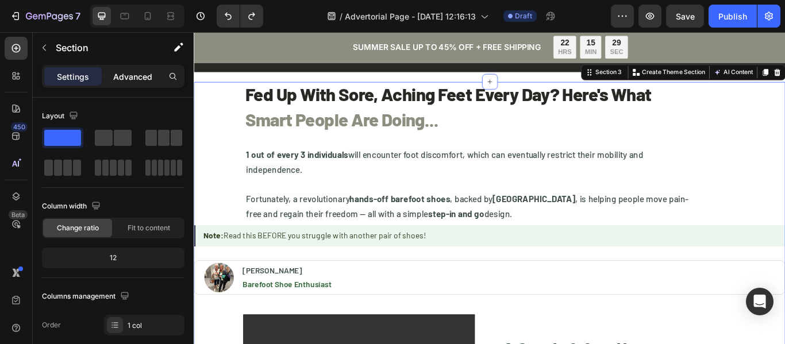
click at [136, 71] on p "Advanced" at bounding box center [132, 77] width 39 height 12
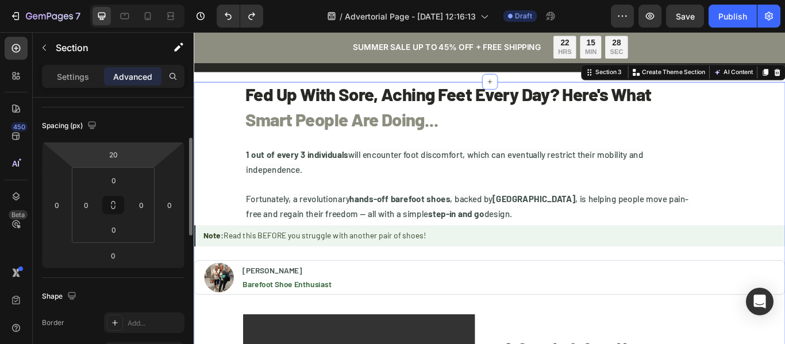
scroll to position [57, 0]
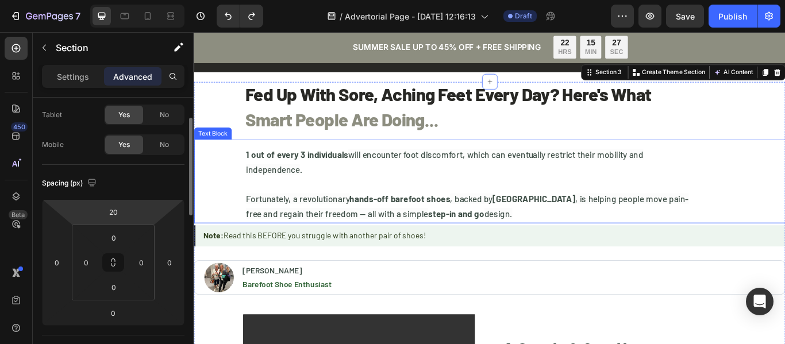
click at [261, 171] on strong "1 out of every 3 individuals" at bounding box center [314, 174] width 119 height 13
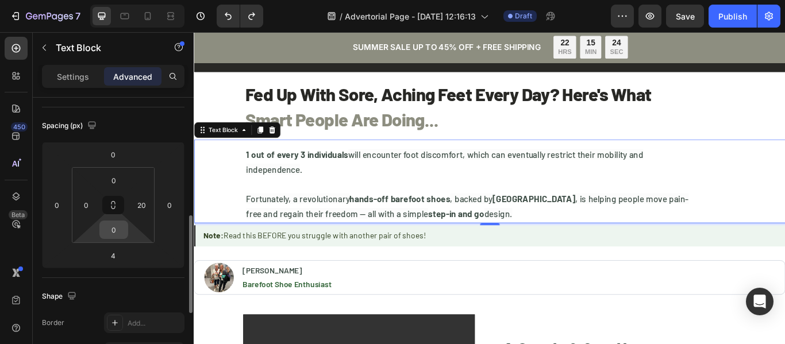
scroll to position [0, 0]
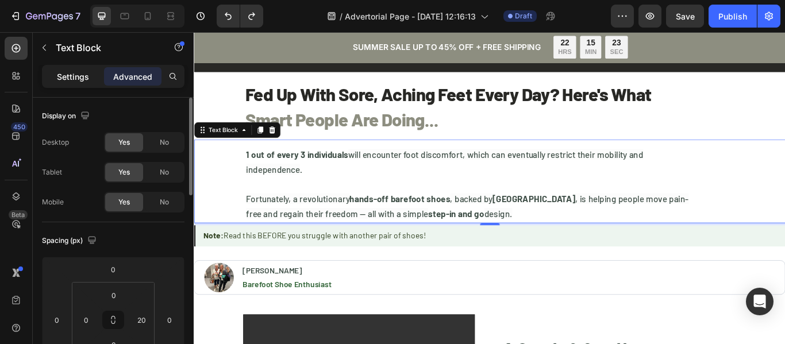
click at [74, 74] on p "Settings" at bounding box center [73, 77] width 32 height 12
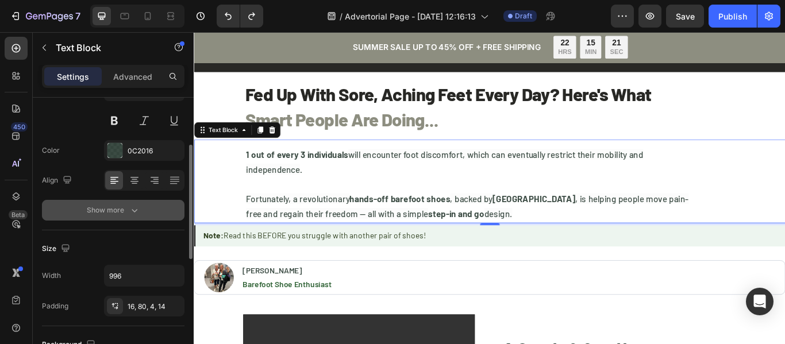
scroll to position [172, 0]
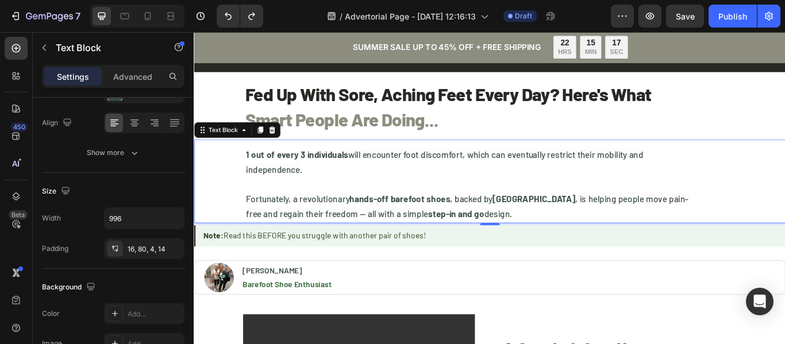
click at [208, 256] on div "4" at bounding box center [539, 256] width 690 height 2
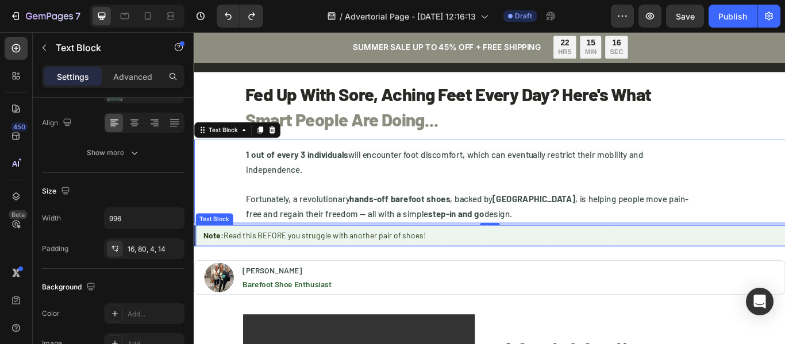
click at [208, 260] on div "Note: Read this BEFORE you struggle with another pair of shoes!" at bounding box center [539, 269] width 688 height 19
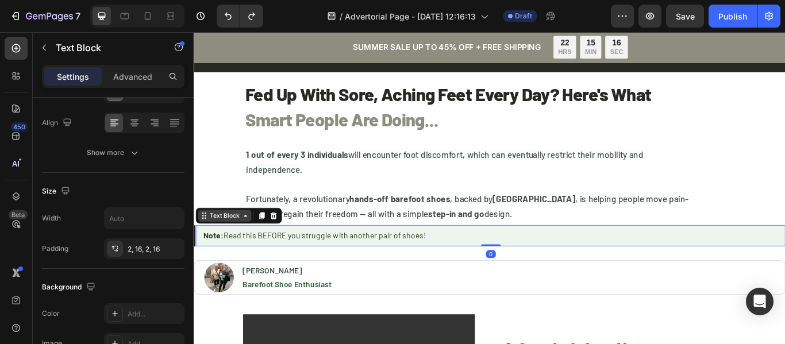
click at [221, 247] on div "Text Block" at bounding box center [229, 246] width 39 height 10
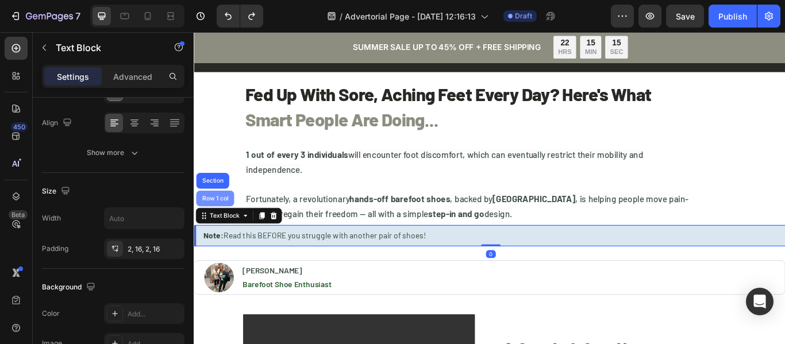
click at [219, 226] on div "Row 1 col" at bounding box center [218, 226] width 35 height 7
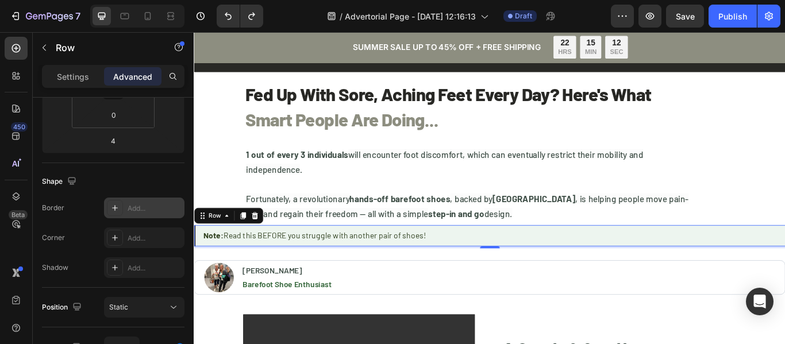
scroll to position [57, 0]
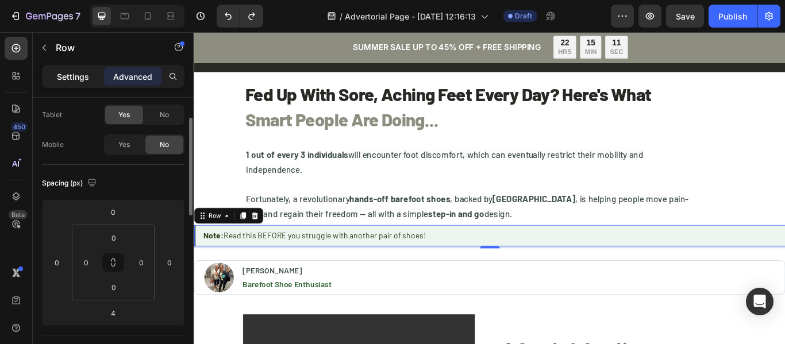
click at [63, 72] on p "Settings" at bounding box center [73, 77] width 32 height 12
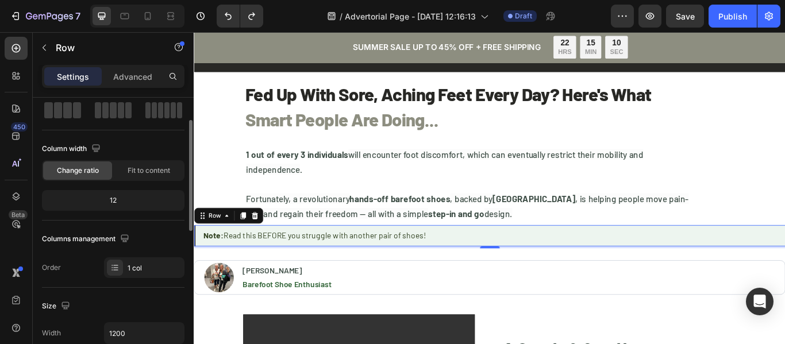
scroll to position [115, 0]
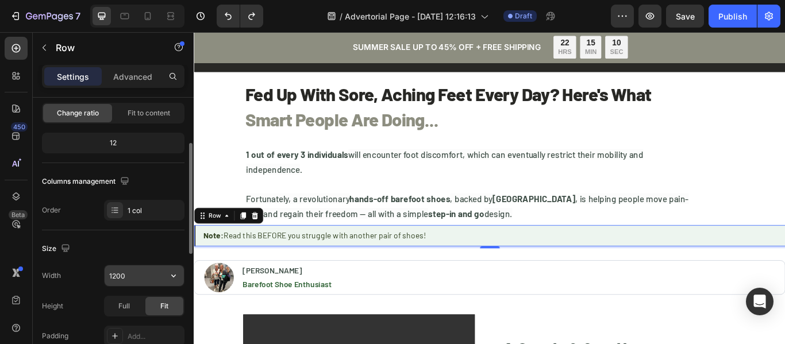
click at [142, 271] on input "1200" at bounding box center [144, 276] width 79 height 21
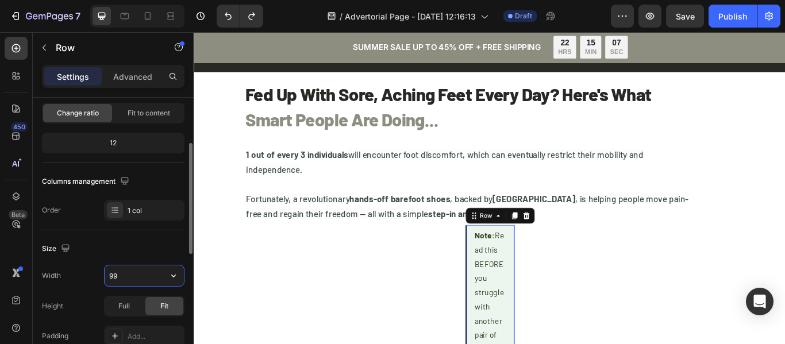
type input "996"
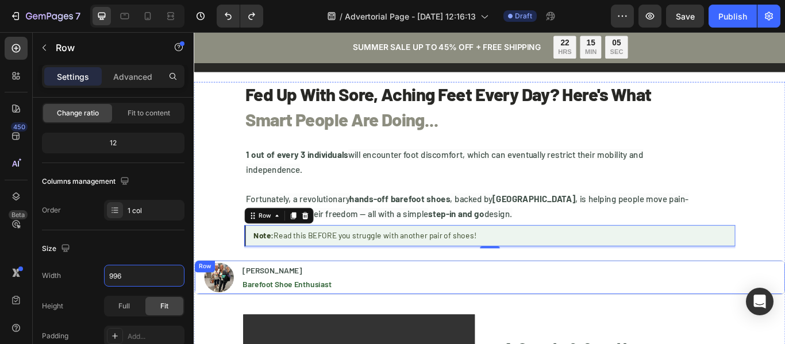
click at [236, 298] on div "Image [PERSON_NAME] Heading Barefoot Shoe Enthusiast Text Block Row" at bounding box center [539, 318] width 690 height 40
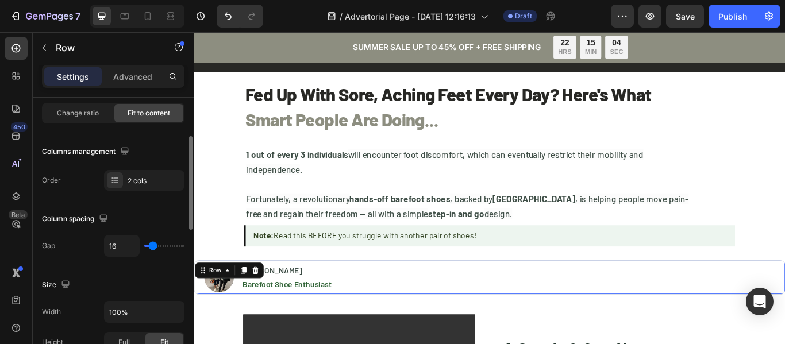
scroll to position [230, 0]
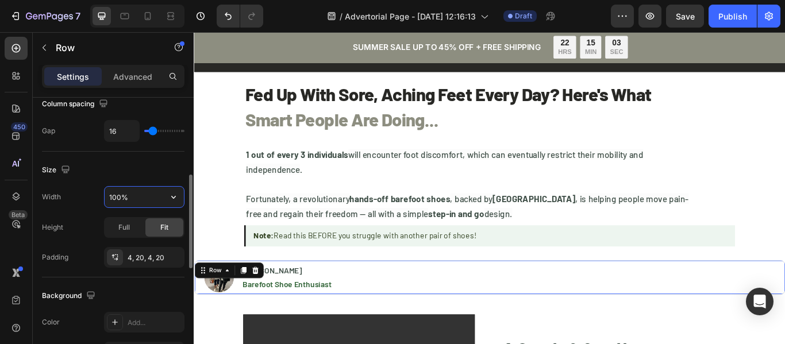
click at [143, 199] on input "100%" at bounding box center [144, 197] width 79 height 21
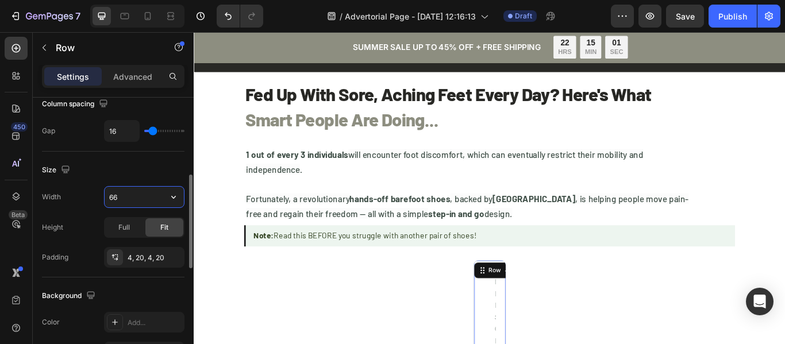
type input "6"
type input "996"
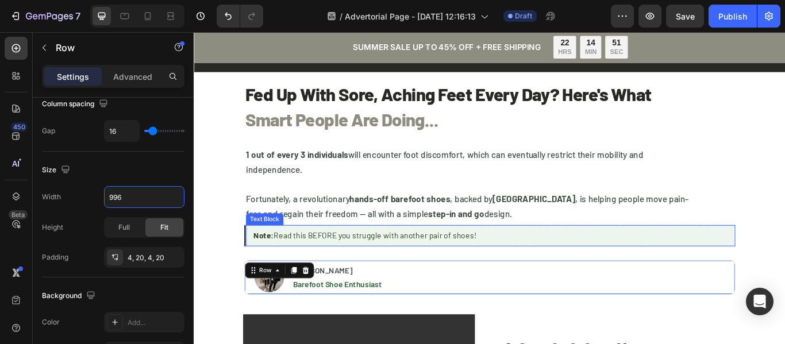
click at [784, 267] on div "Note: Read this BEFORE you struggle with another pair of shoes!" at bounding box center [539, 269] width 571 height 19
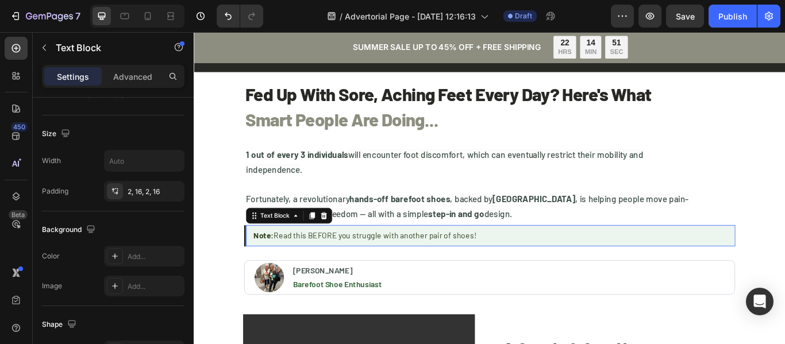
scroll to position [0, 0]
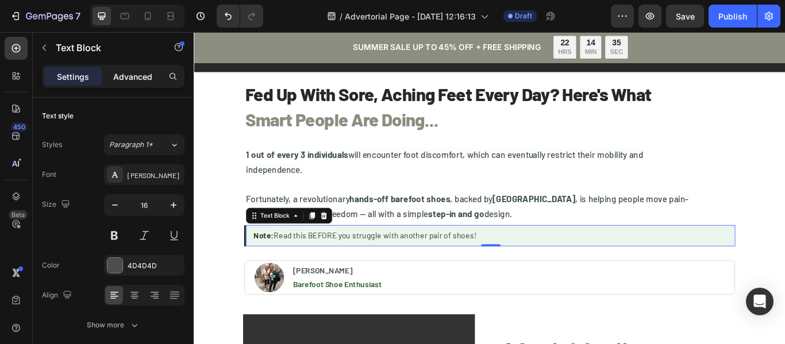
click at [137, 76] on p "Advanced" at bounding box center [132, 77] width 39 height 12
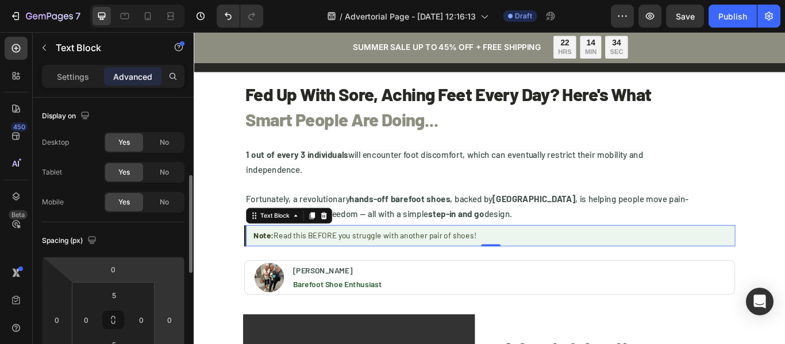
scroll to position [57, 0]
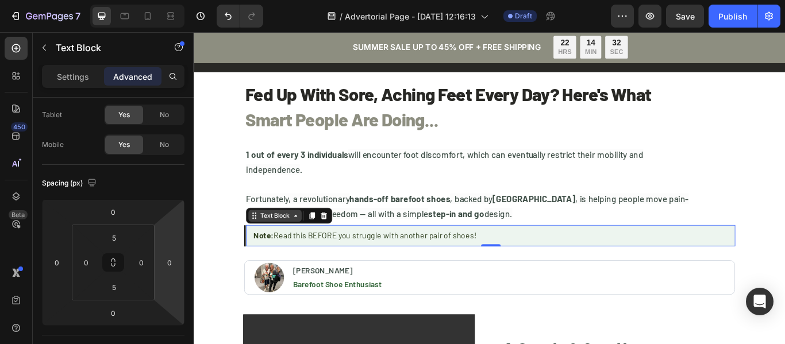
click at [301, 244] on div "Text Block" at bounding box center [287, 246] width 39 height 10
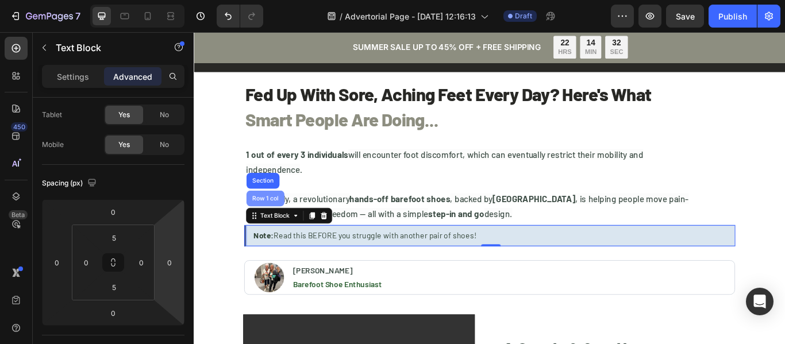
click at [279, 228] on div "Row 1 col" at bounding box center [276, 226] width 35 height 7
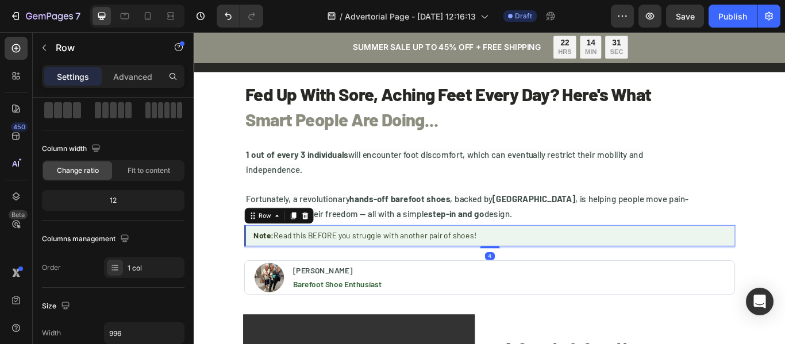
scroll to position [0, 0]
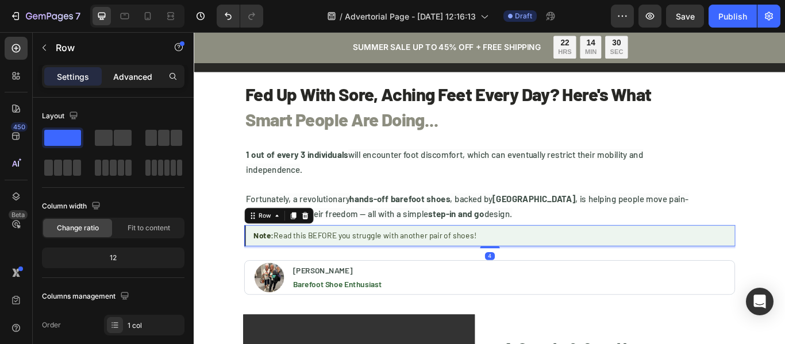
click at [139, 74] on p "Advanced" at bounding box center [132, 77] width 39 height 12
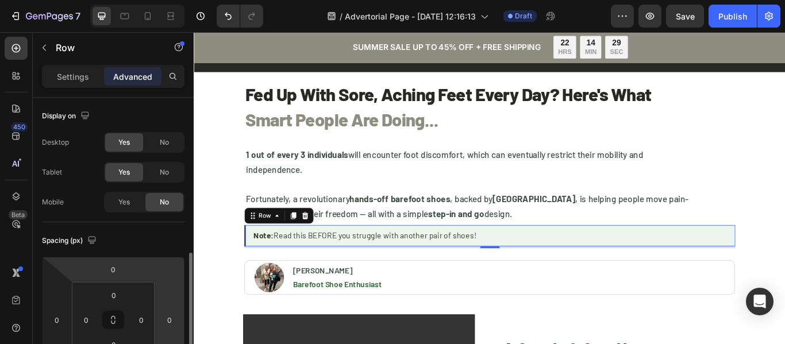
scroll to position [115, 0]
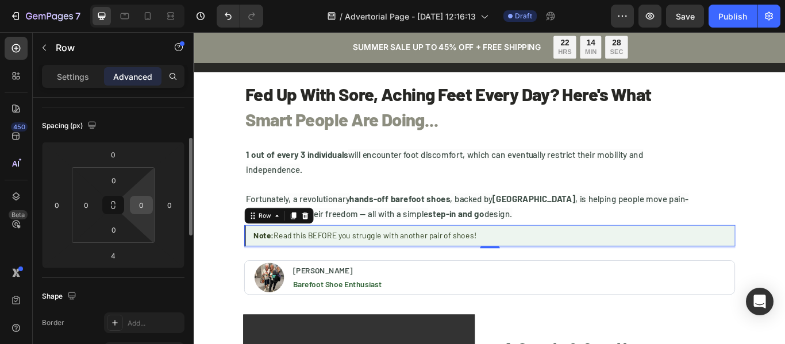
click at [142, 199] on input "0" at bounding box center [141, 205] width 17 height 17
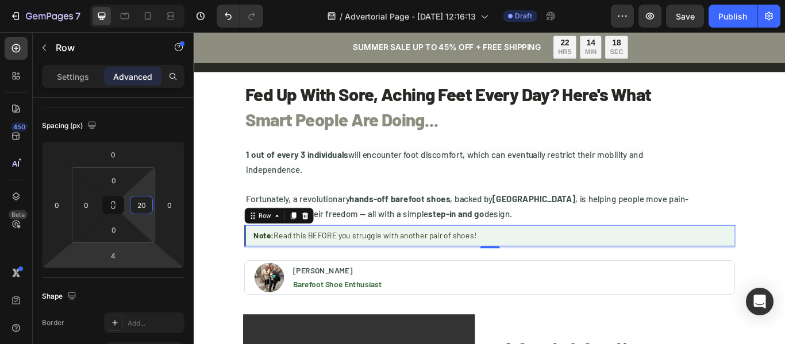
type input "2"
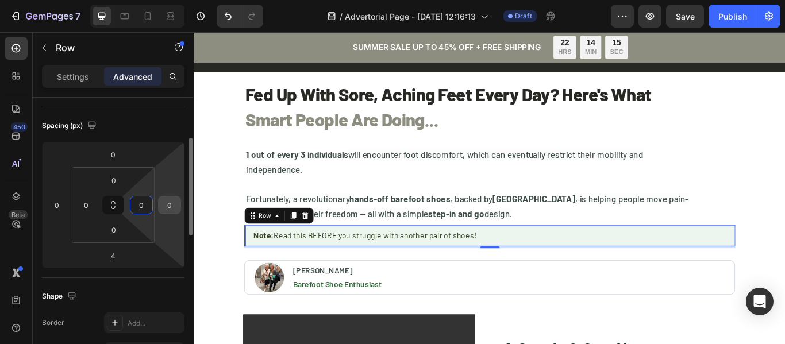
type input "0"
click at [174, 204] on input "0" at bounding box center [169, 205] width 17 height 17
type input "112"
click at [174, 201] on input "112" at bounding box center [169, 205] width 17 height 17
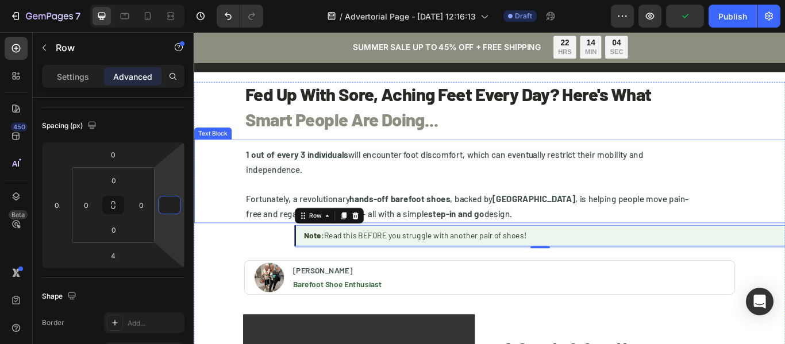
type input "0"
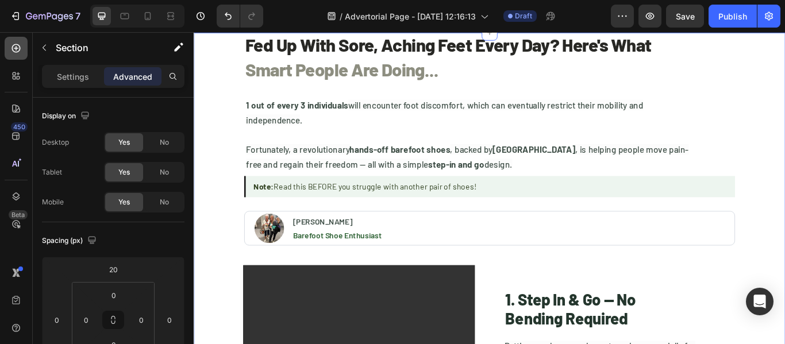
click at [18, 48] on icon at bounding box center [16, 48] width 9 height 9
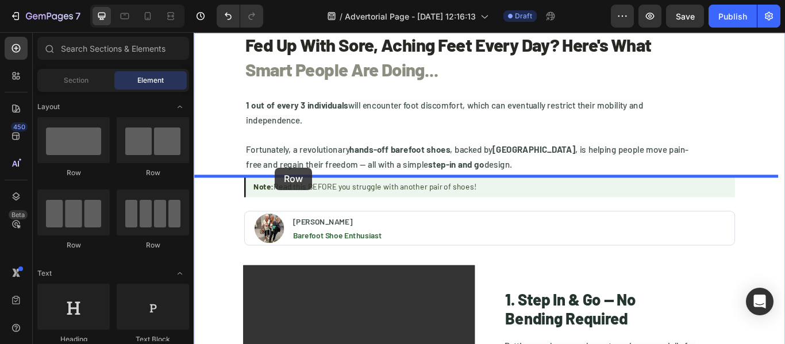
drag, startPoint x: 346, startPoint y: 173, endPoint x: 288, endPoint y: 190, distance: 60.0
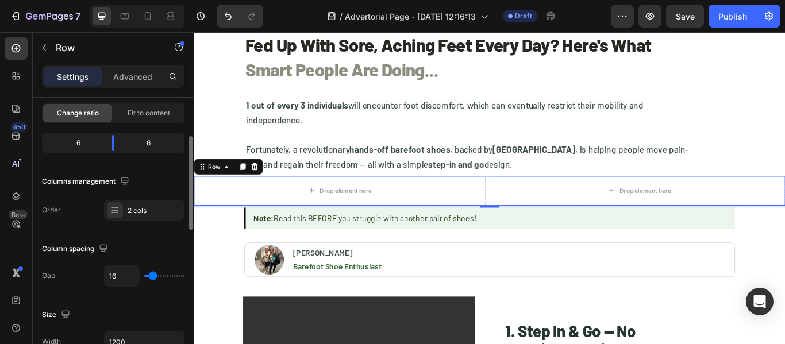
scroll to position [172, 0]
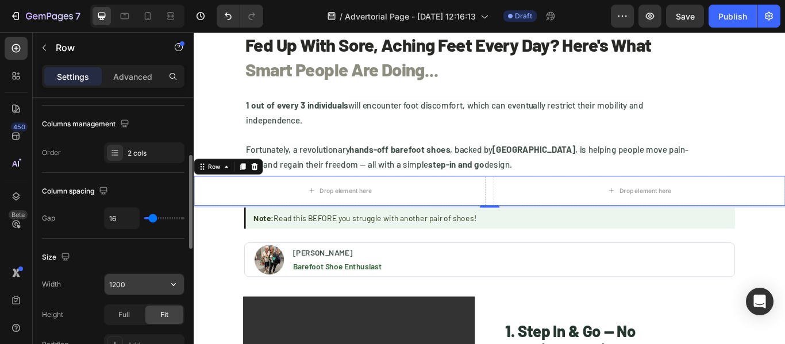
click at [136, 279] on input "1200" at bounding box center [144, 284] width 79 height 21
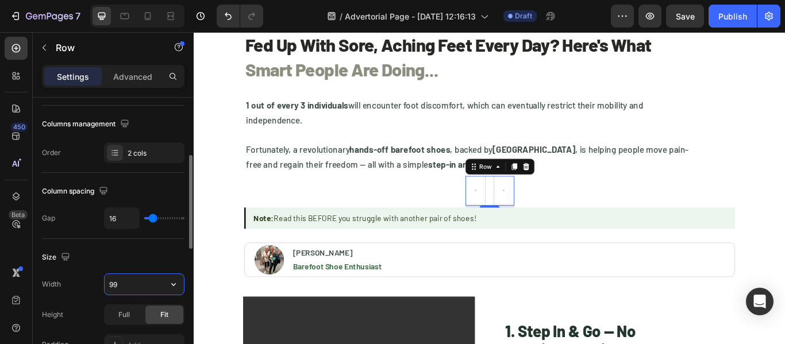
type input "996"
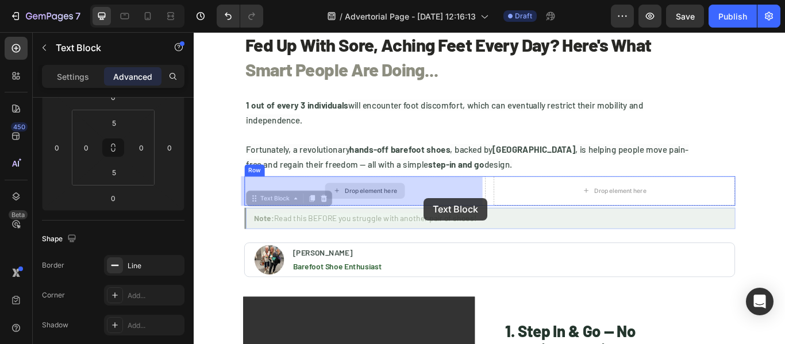
scroll to position [0, 0]
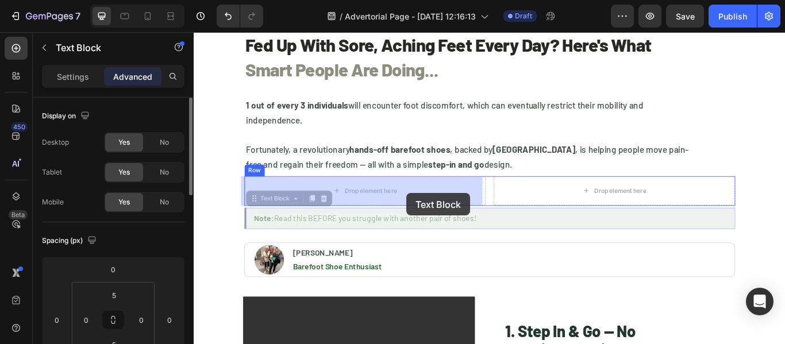
drag, startPoint x: 557, startPoint y: 252, endPoint x: 441, endPoint y: 220, distance: 120.3
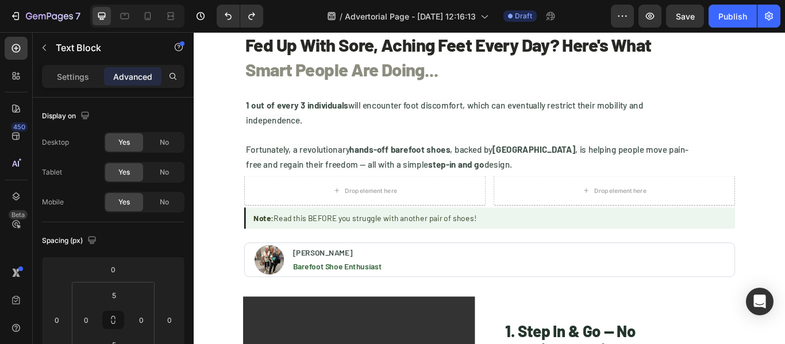
click at [268, 247] on strong "Note:" at bounding box center [275, 248] width 24 height 11
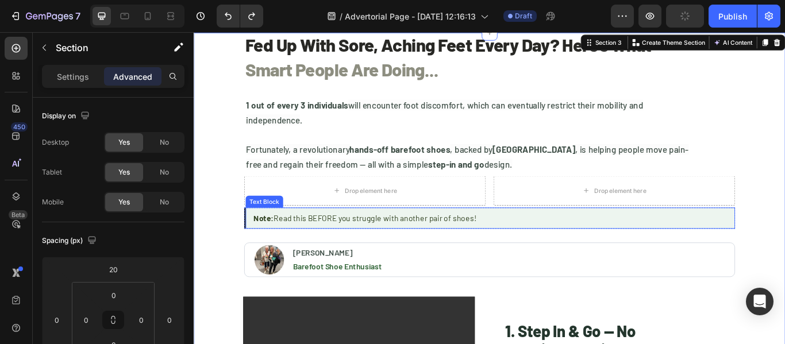
click at [274, 242] on p "Note: Read this BEFORE you struggle with another pair of shoes!" at bounding box center [539, 249] width 552 height 17
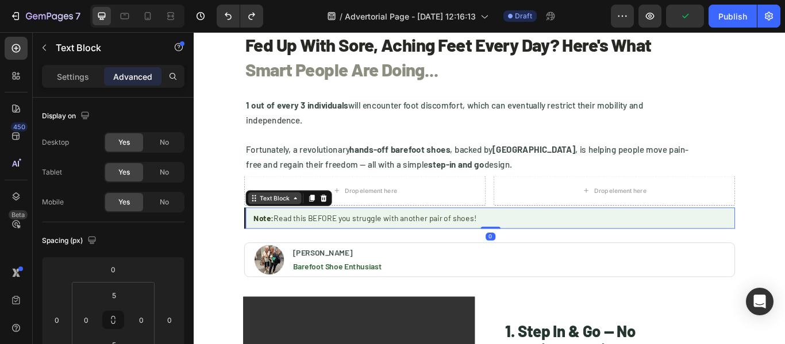
click at [276, 228] on div "Text Block" at bounding box center [287, 226] width 39 height 10
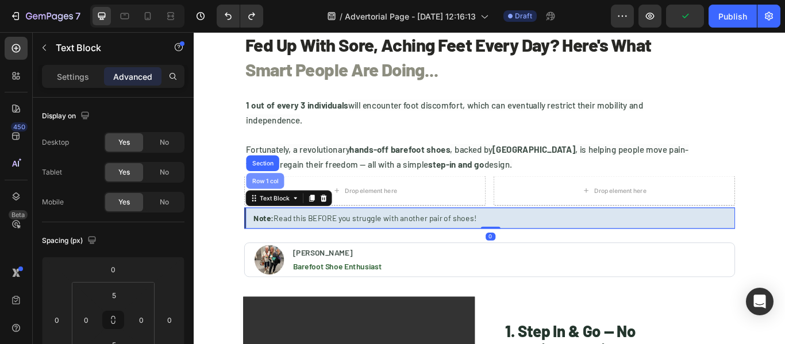
click at [278, 213] on div "Row 1 col" at bounding box center [277, 206] width 44 height 18
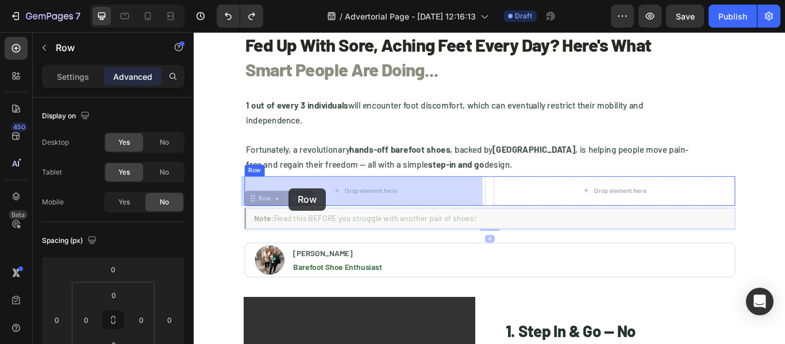
drag, startPoint x: 271, startPoint y: 226, endPoint x: 305, endPoint y: 214, distance: 36.0
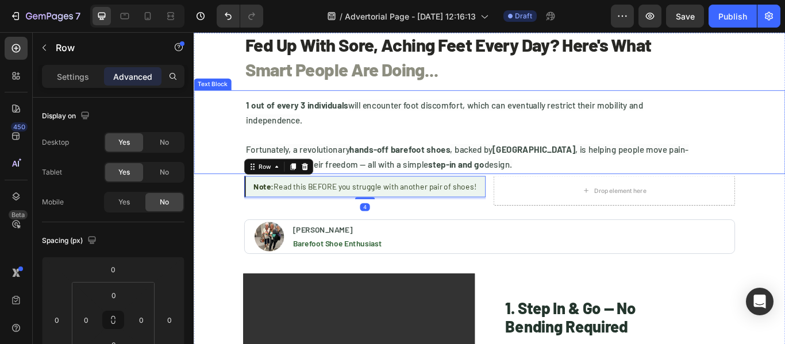
click at [784, 157] on div "1 out of every 3 individuals will encounter foot discomfort, which can eventual…" at bounding box center [533, 149] width 678 height 98
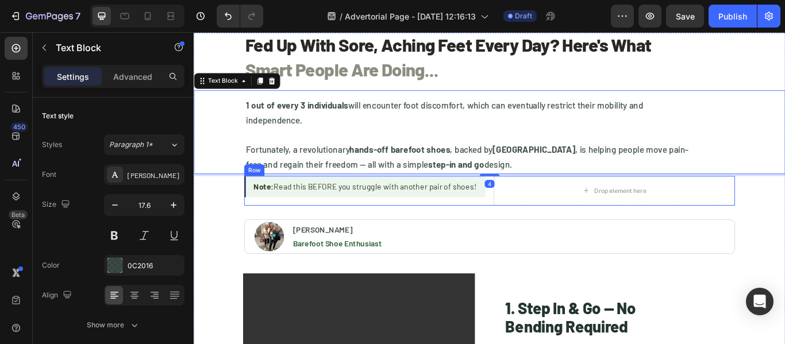
click at [532, 227] on div "Note: Read this BEFORE you struggle with another pair of shoes! Text Block Row …" at bounding box center [538, 217] width 572 height 34
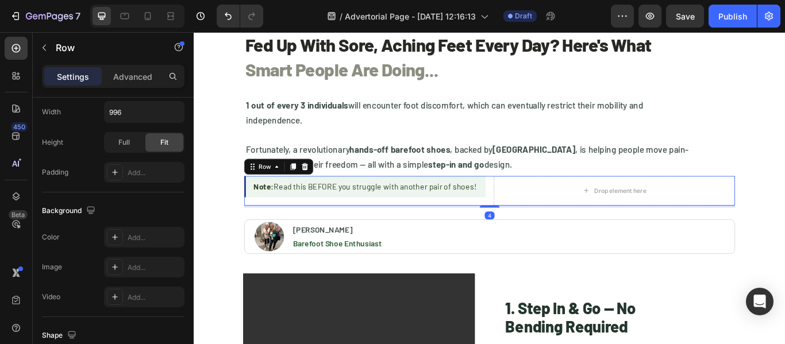
scroll to position [553, 0]
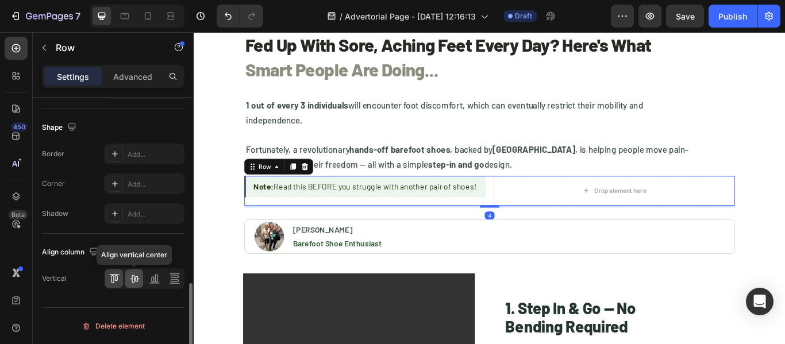
click at [137, 279] on icon at bounding box center [134, 278] width 11 height 11
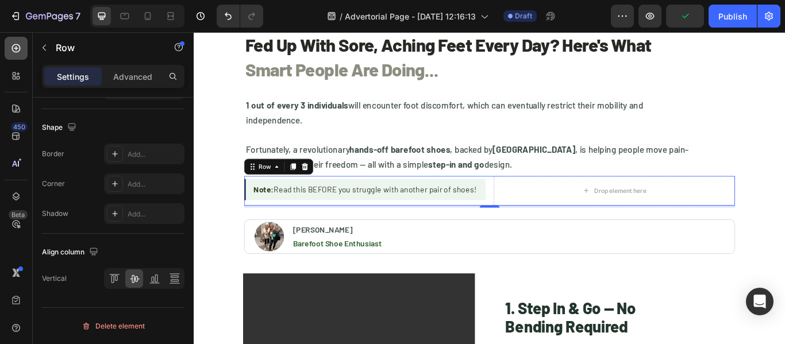
click at [14, 47] on icon at bounding box center [15, 48] width 11 height 11
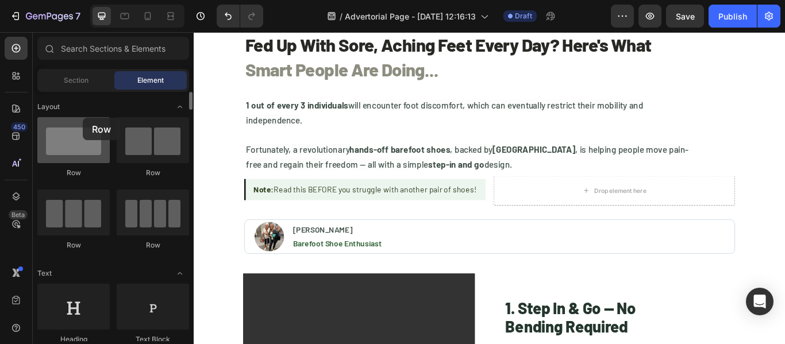
drag, startPoint x: 151, startPoint y: 152, endPoint x: 83, endPoint y: 118, distance: 76.3
click at [83, 284] on div "Row Row Row Row" at bounding box center [113, 319] width 152 height 71
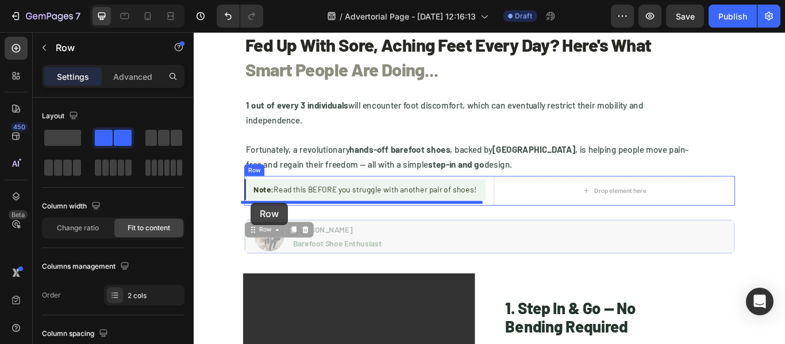
drag, startPoint x: 260, startPoint y: 251, endPoint x: 260, endPoint y: 231, distance: 20.1
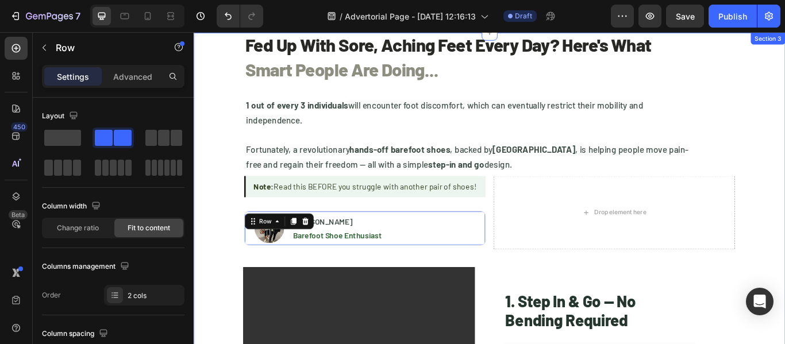
click at [784, 195] on div "1 out of every 3 individuals will encounter foot discomfort, which can eventual…" at bounding box center [533, 149] width 678 height 98
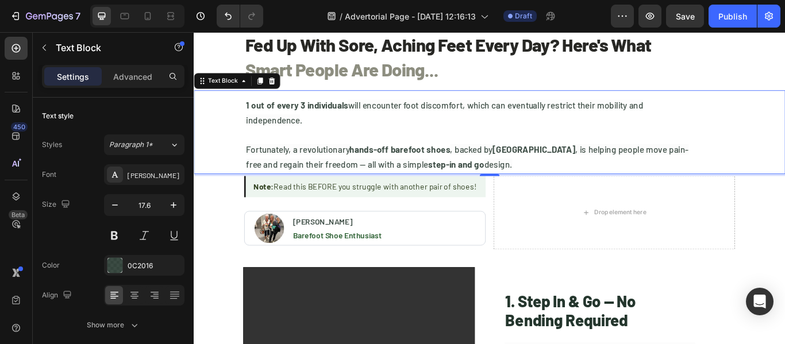
click at [690, 16] on div "7 / Advertorial Page - [DATE] 12:16:13 Draft Preview Save Publish" at bounding box center [392, 16] width 785 height 33
click at [687, 16] on div "7 / Advertorial Page - [DATE] 12:16:13 Draft Preview Save Publish" at bounding box center [392, 16] width 785 height 33
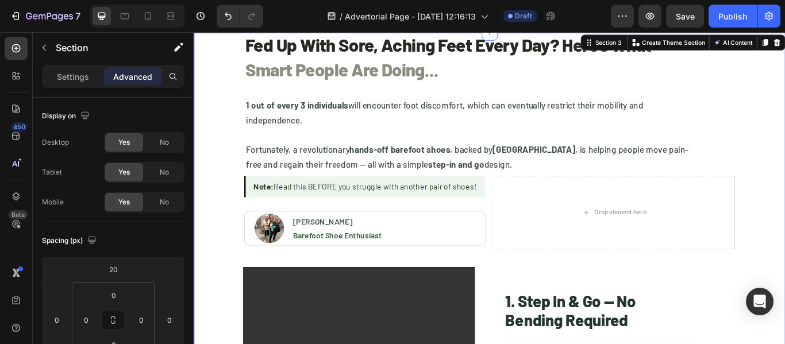
click at [694, 16] on div "7 / Advertorial Page - [DATE] 12:16:13 Draft Preview Save Publish" at bounding box center [392, 16] width 785 height 33
click at [682, 14] on div "7 / Advertorial Page - [DATE] 12:16:13 Draft Preview Save Publish" at bounding box center [392, 16] width 785 height 33
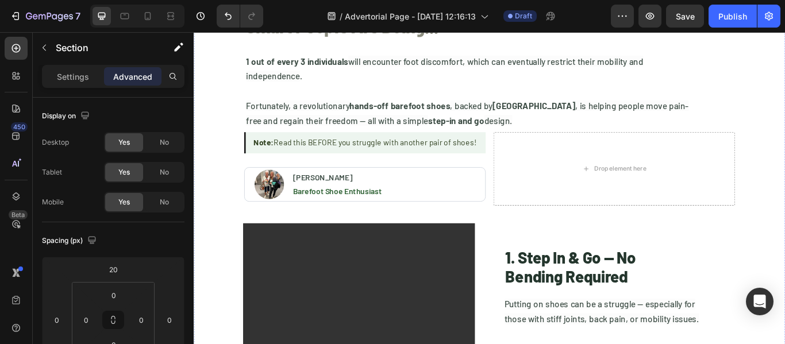
scroll to position [57, 0]
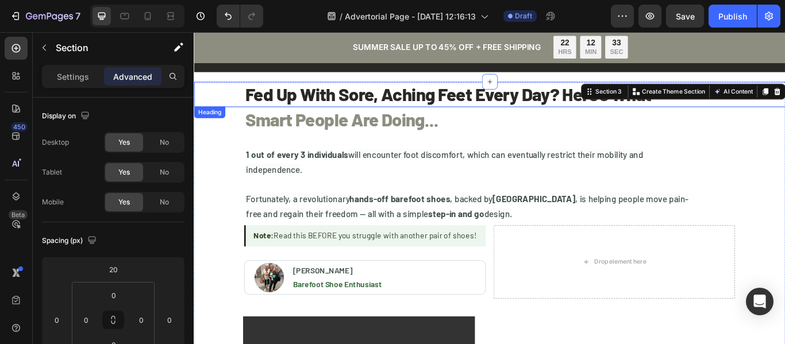
click at [377, 116] on h1 "Fed Up With Sore, Aching Feet Every Day? Here's What" at bounding box center [538, 104] width 572 height 29
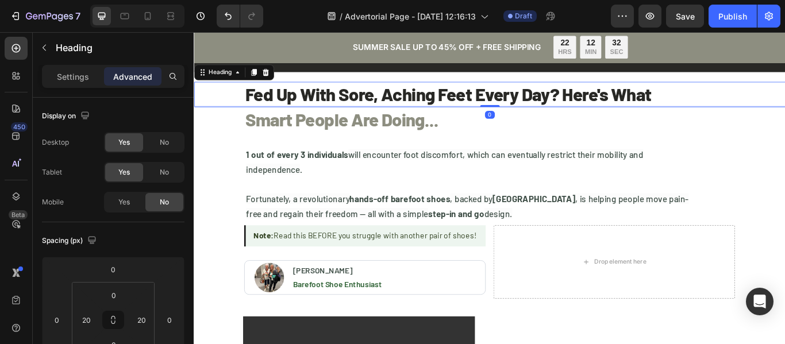
click at [689, 18] on div "7 / Advertorial Page - [DATE] 12:16:13 Draft Preview Save Publish" at bounding box center [392, 16] width 785 height 33
click at [650, 16] on div "7 / Advertorial Page - [DATE] 12:16:13 Draft Preview Save Publish" at bounding box center [392, 16] width 785 height 33
